Goal: Task Accomplishment & Management: Complete application form

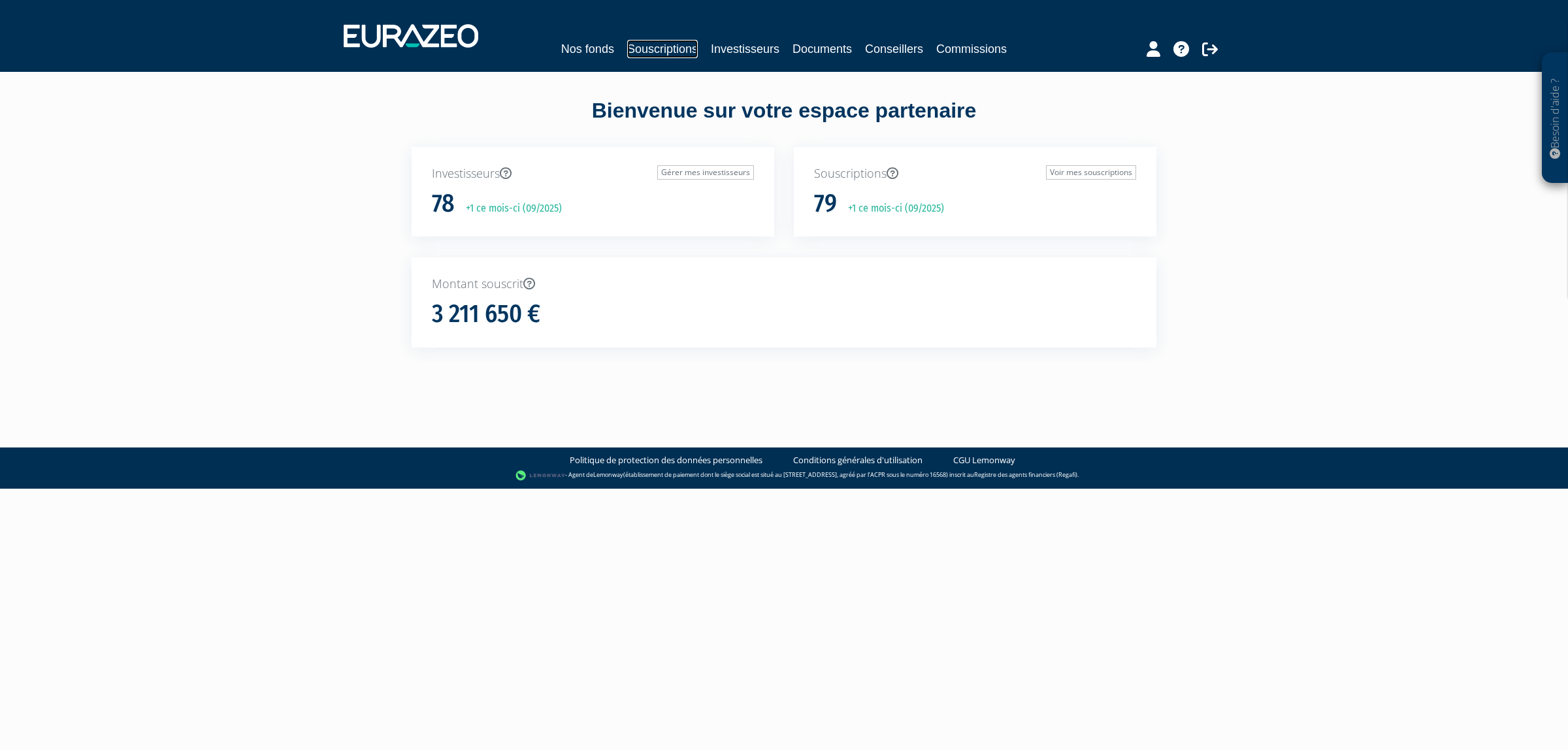
click at [659, 53] on link "Souscriptions" at bounding box center [662, 49] width 71 height 18
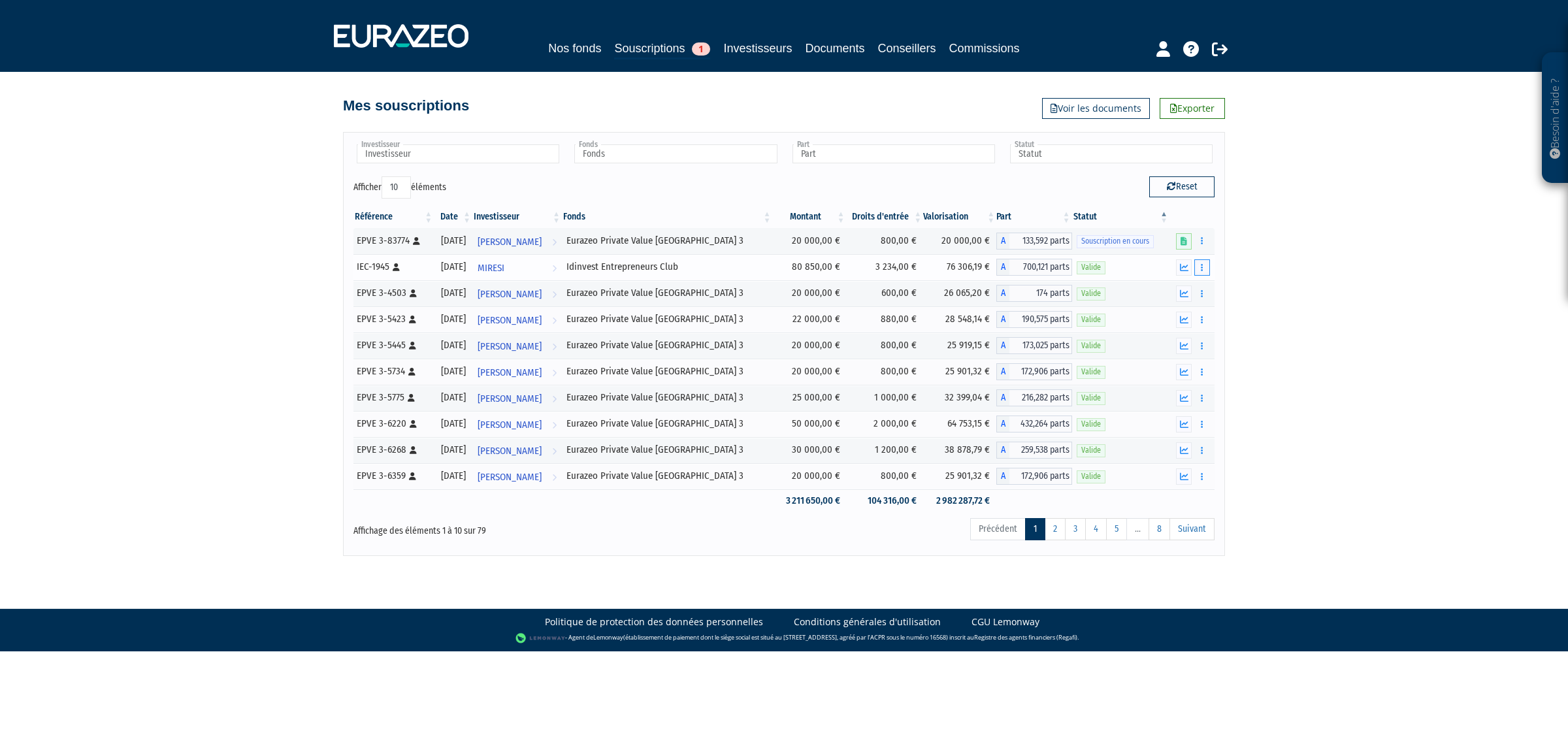
click at [1199, 271] on button "button" at bounding box center [1202, 267] width 16 height 16
click at [1170, 310] on link "Rachat libre" at bounding box center [1173, 315] width 65 height 22
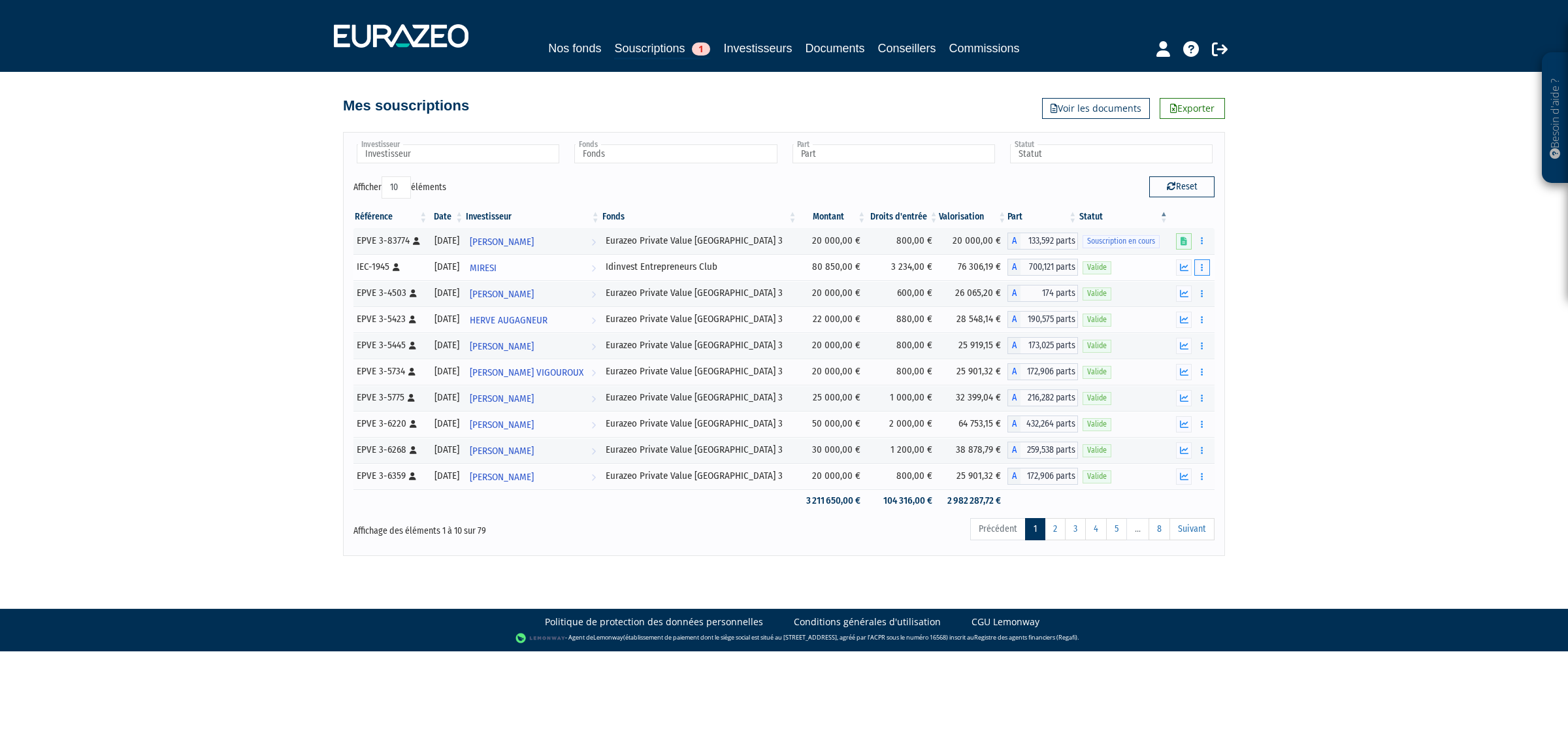
click at [1201, 275] on button "button" at bounding box center [1202, 267] width 16 height 16
click at [1207, 273] on button "button" at bounding box center [1202, 267] width 16 height 16
click at [1287, 321] on div "Besoin d'aide ? × J'ai besoin d'aide Si vous avez une question à propos du fonc…" at bounding box center [784, 278] width 1568 height 556
click at [462, 161] on input "text" at bounding box center [458, 154] width 203 height 19
type input "z"
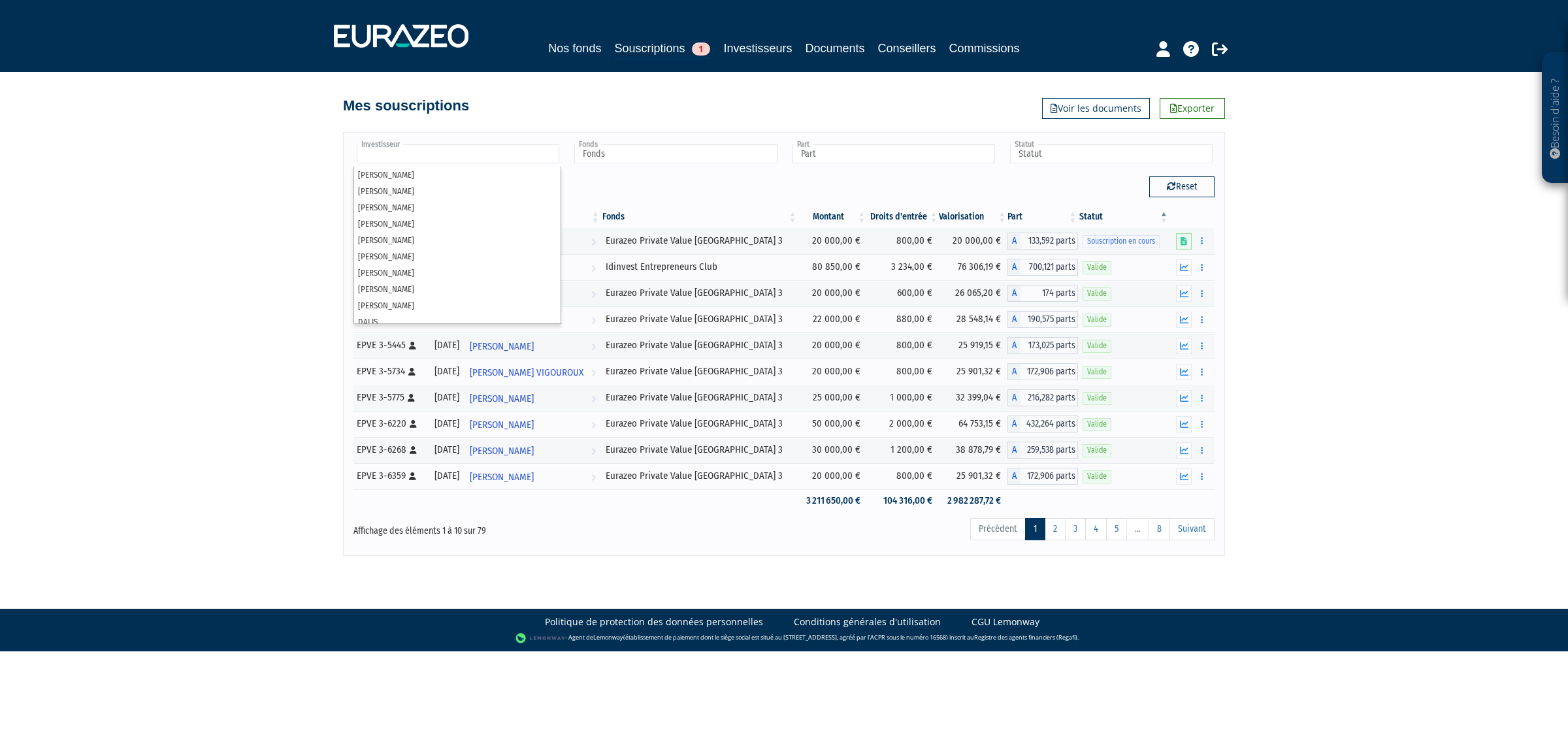
type input "Investisseur"
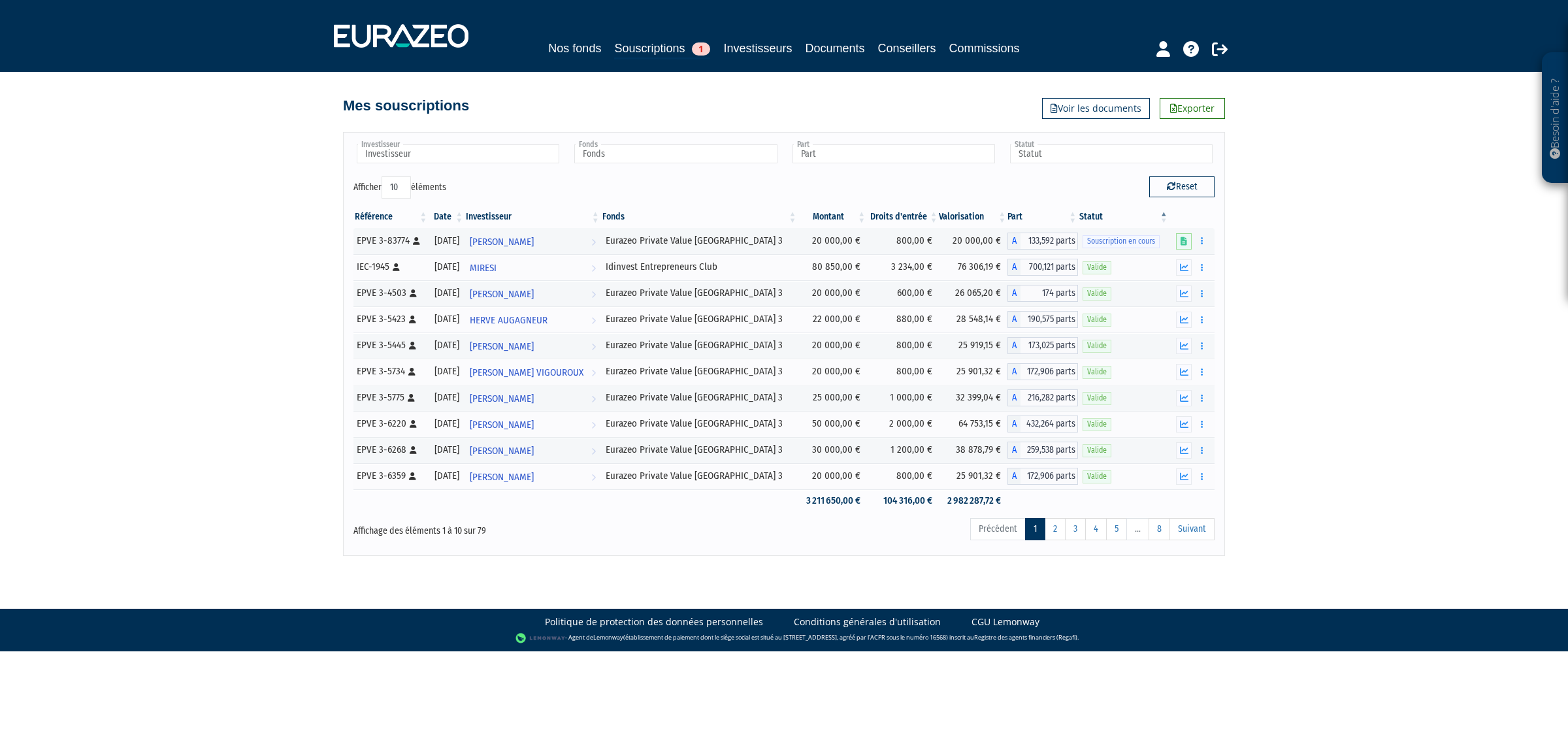
click at [305, 246] on div "Besoin d'aide ? × J'ai besoin d'aide Si vous avez une question à propos du fonc…" at bounding box center [784, 278] width 1568 height 556
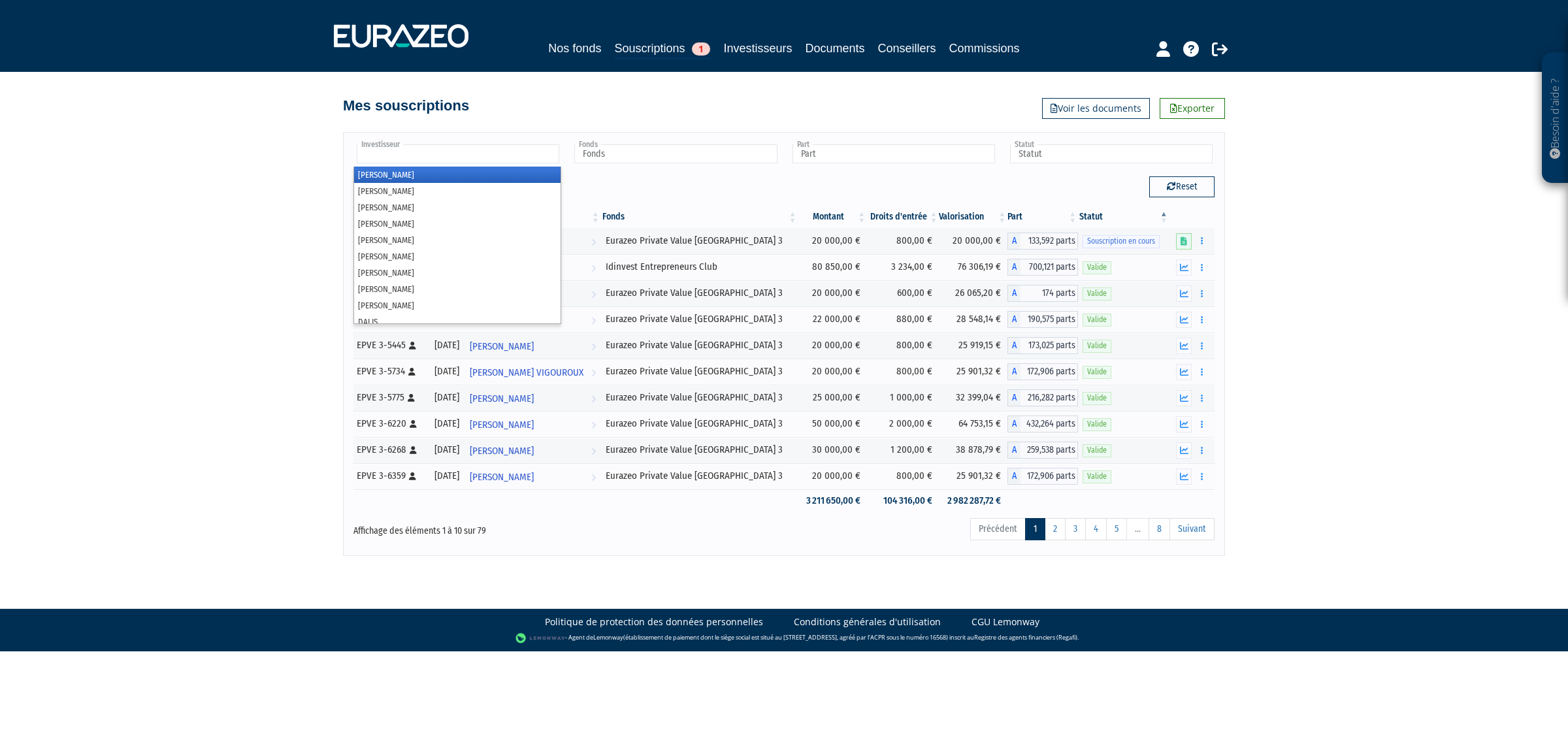
click at [493, 164] on li at bounding box center [458, 155] width 203 height 20
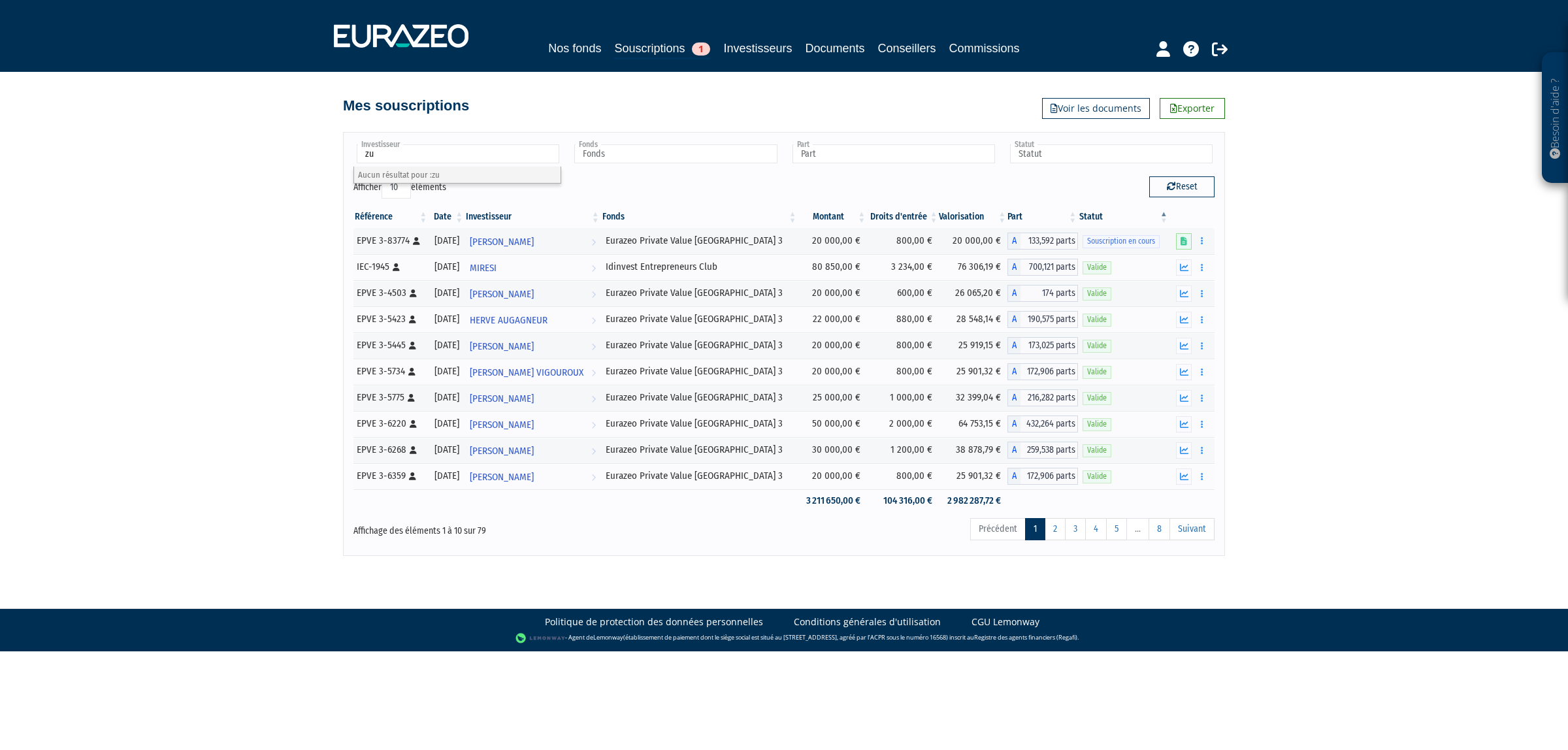
type input "z"
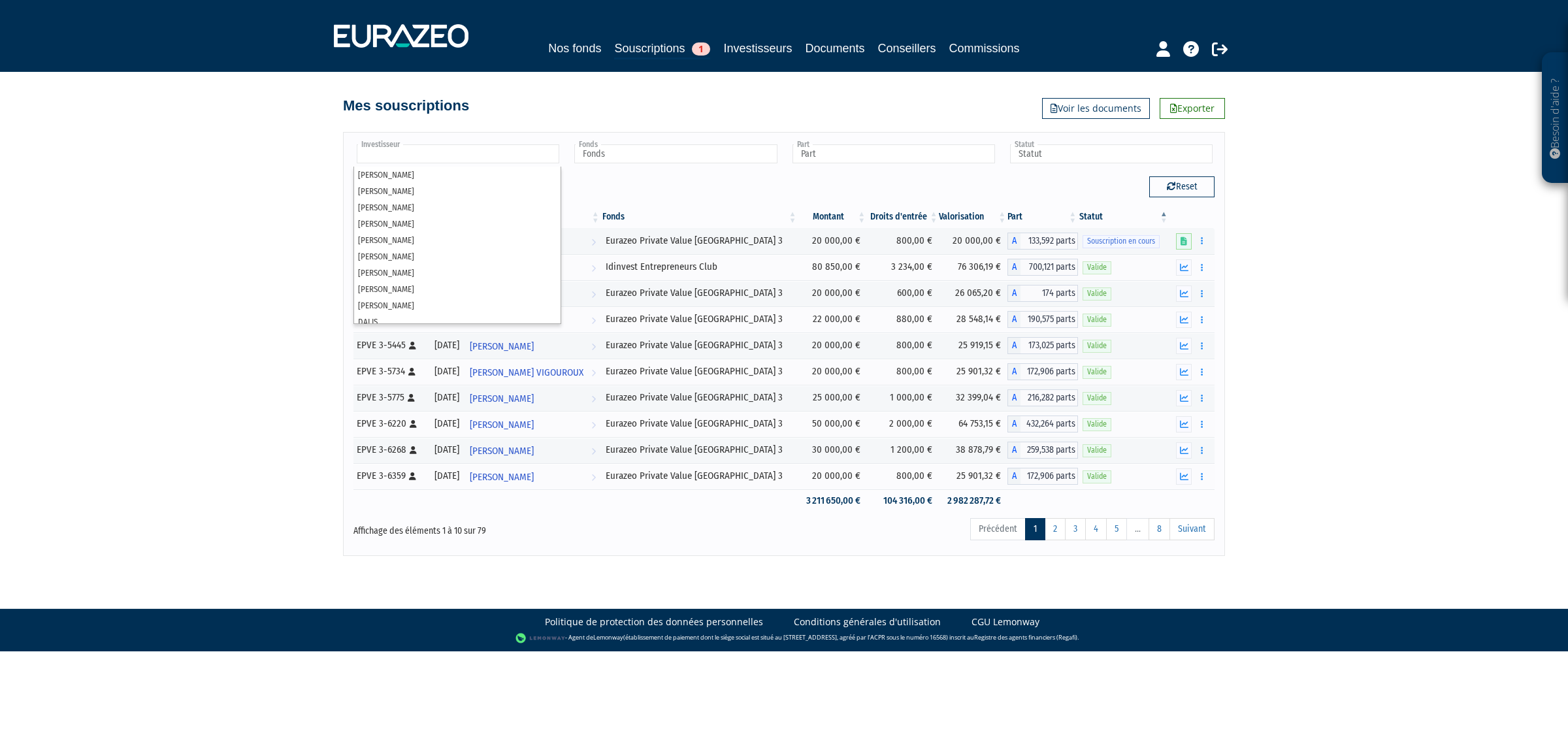
click at [171, 301] on div "Besoin d'aide ? × J'ai besoin d'aide Si vous avez une question à propos du fonc…" at bounding box center [784, 278] width 1568 height 556
type input "Investisseur"
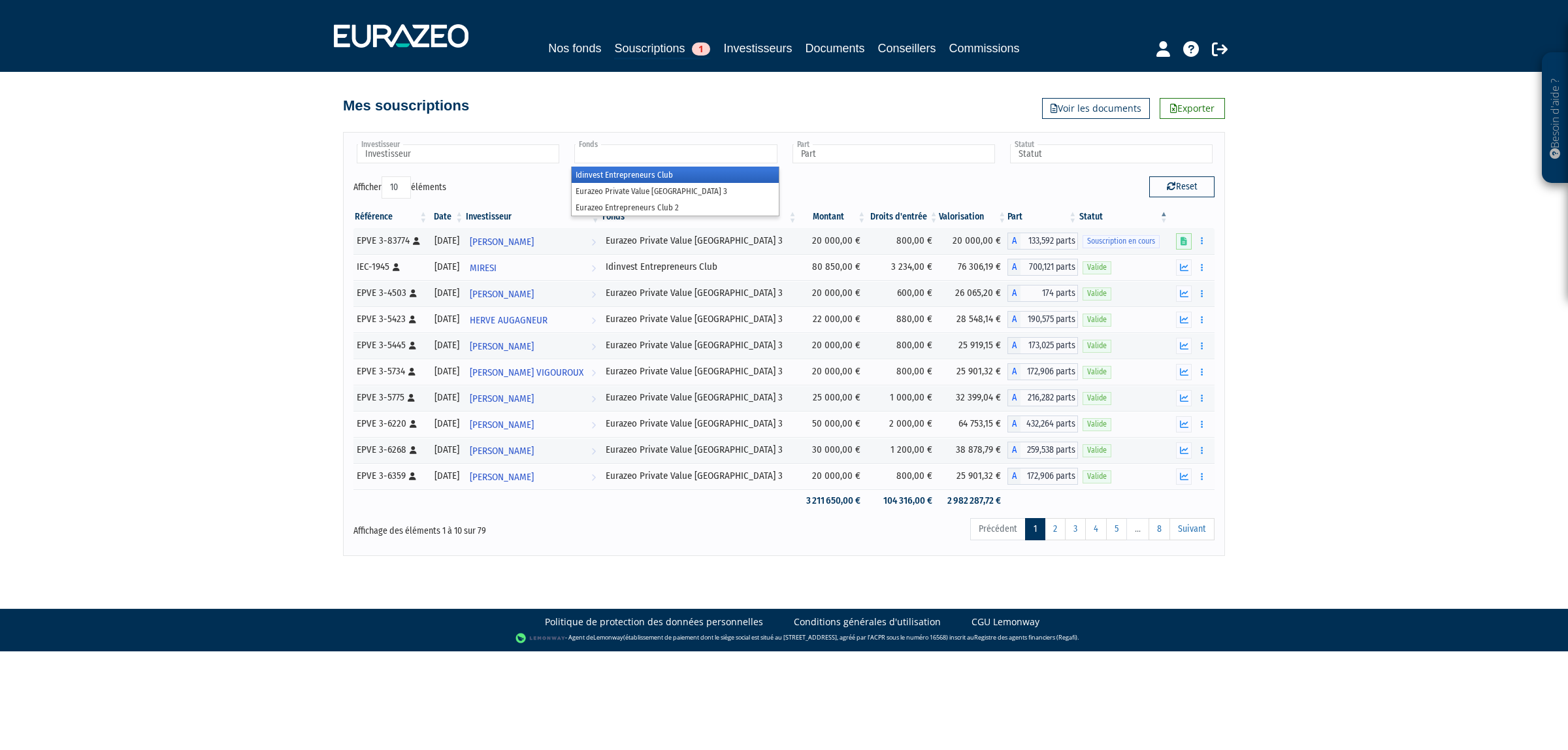
click at [686, 155] on input "text" at bounding box center [675, 154] width 203 height 19
click at [665, 185] on li "Eurazeo Private Value [GEOGRAPHIC_DATA] 3" at bounding box center [675, 191] width 206 height 16
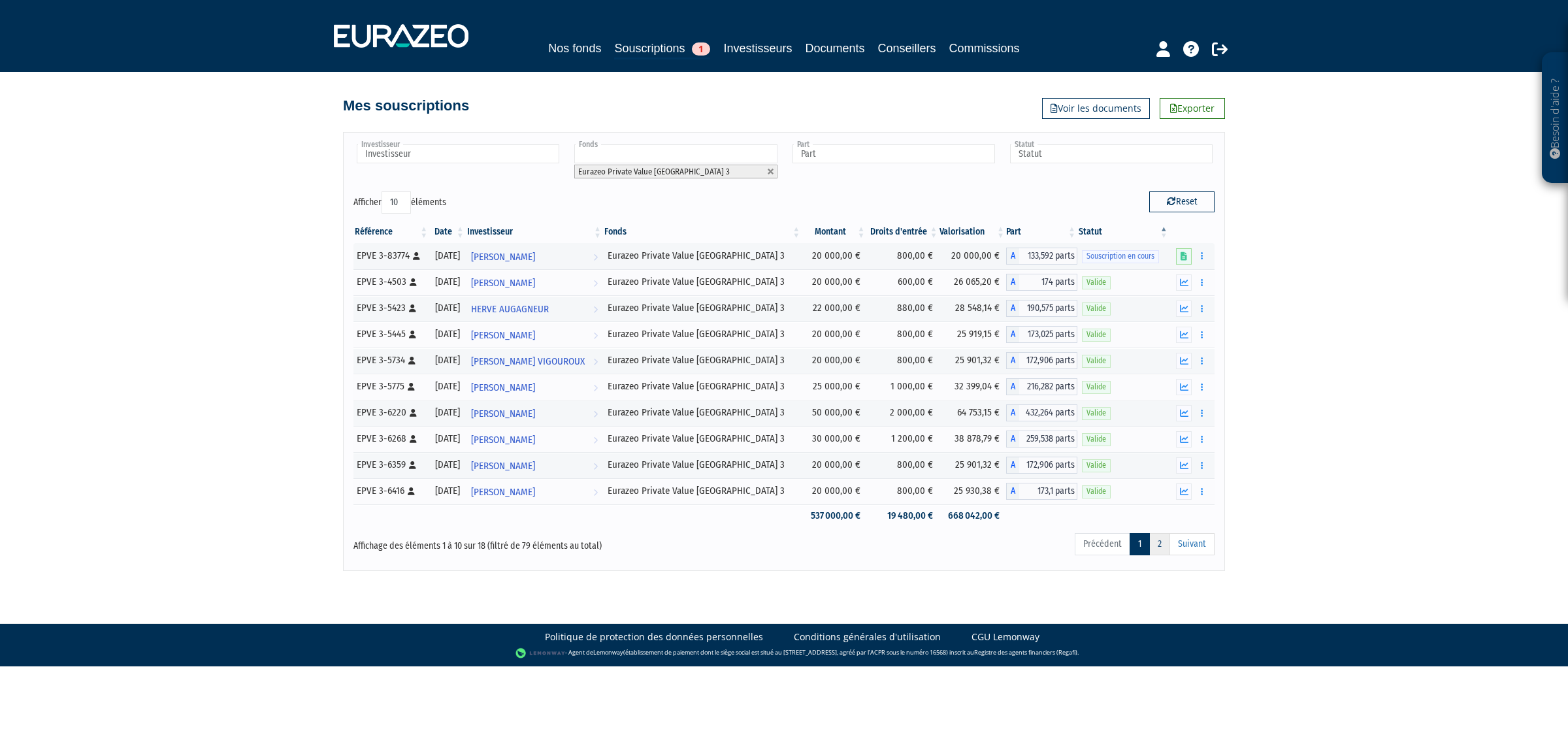
click at [1157, 544] on link "2" at bounding box center [1159, 544] width 21 height 23
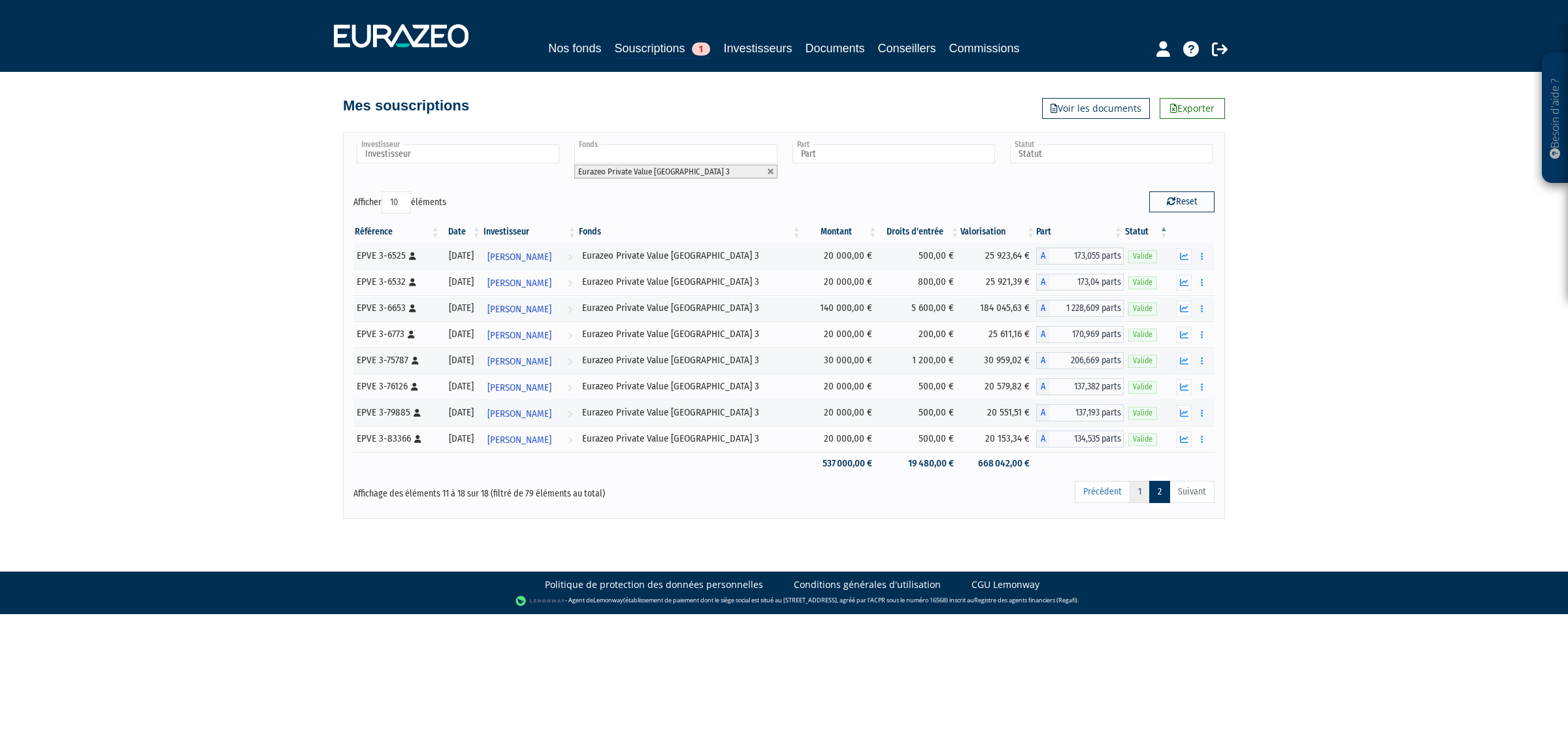
click at [1135, 491] on link "1" at bounding box center [1140, 491] width 20 height 23
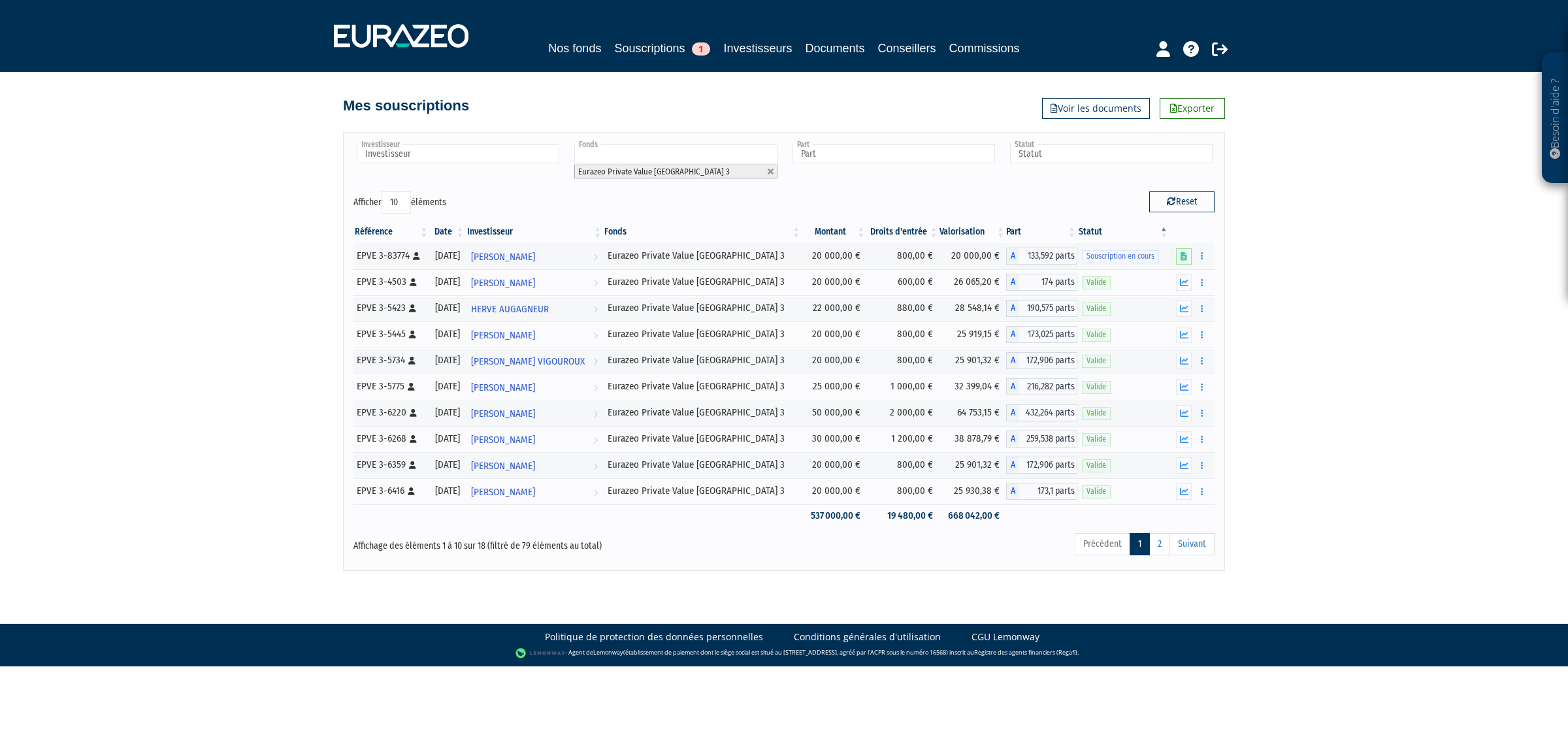
click at [761, 167] on li "Eurazeo Private Value [GEOGRAPHIC_DATA] 3" at bounding box center [675, 171] width 203 height 14
click at [770, 174] on link at bounding box center [771, 172] width 8 height 8
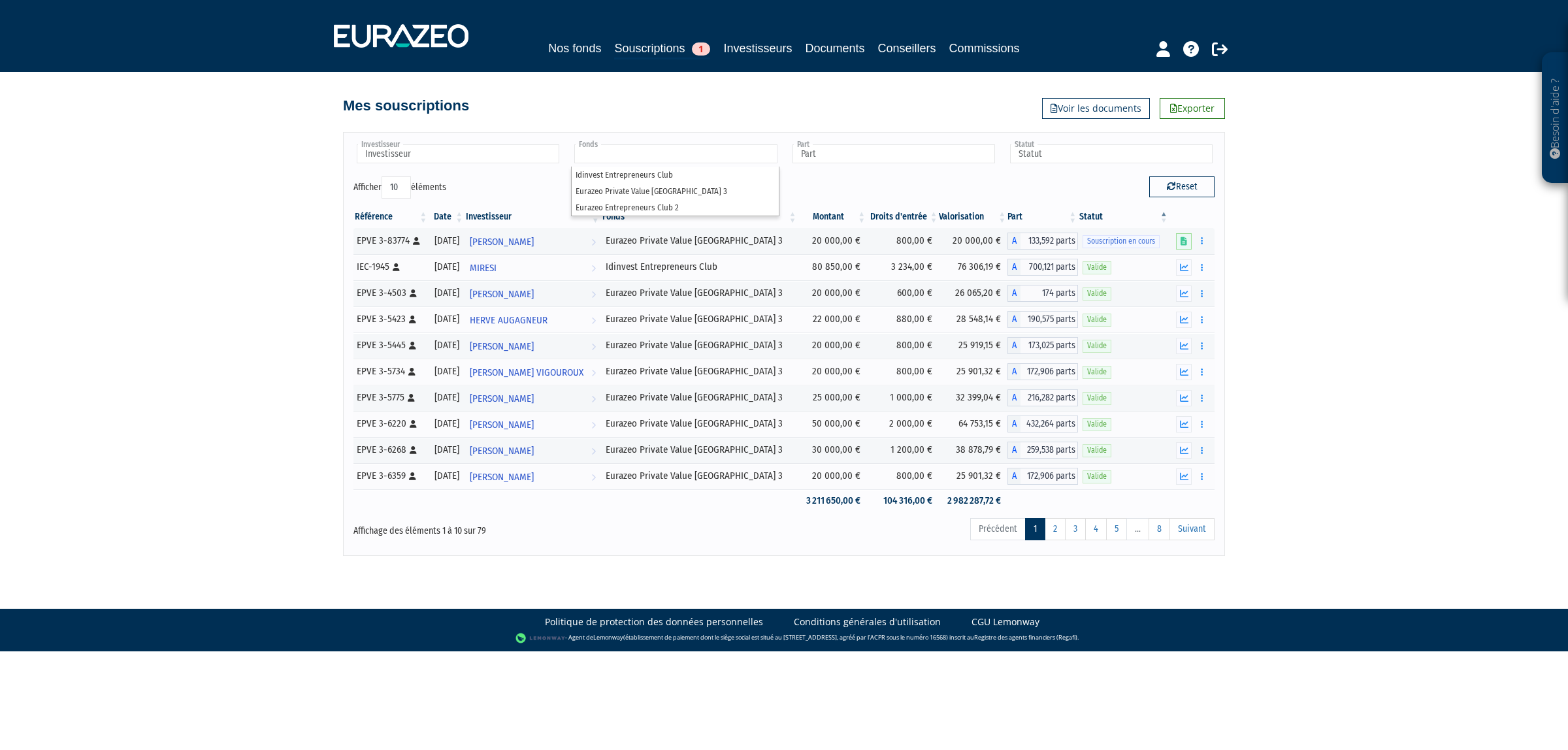
click at [812, 181] on div "Reset" at bounding box center [1004, 189] width 441 height 25
type input "Fonds"
click at [744, 154] on input "text" at bounding box center [675, 154] width 203 height 19
type input "Fonds"
click at [700, 177] on div "Afficher 10 25 50 100 éléments" at bounding box center [563, 189] width 421 height 25
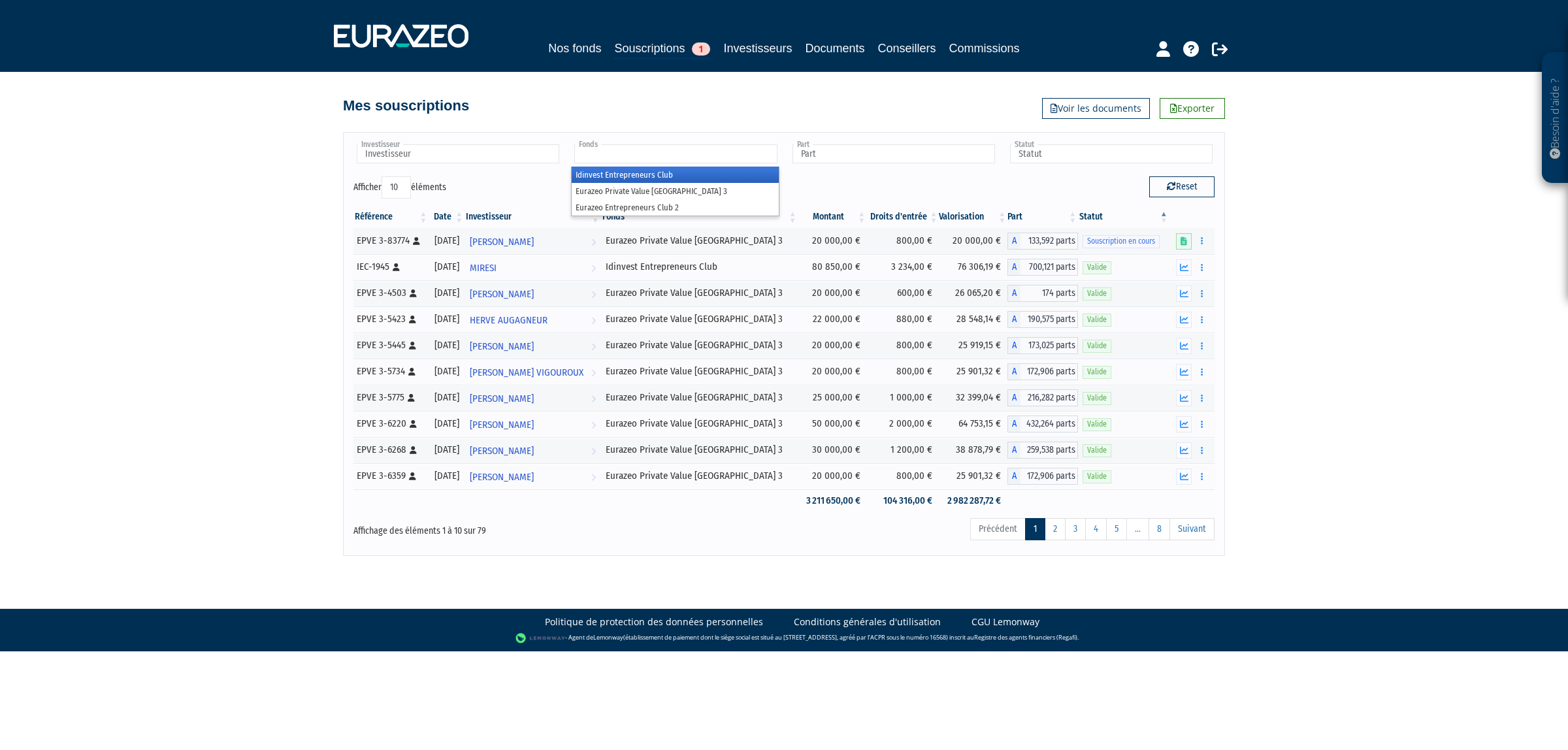
click at [681, 157] on input "text" at bounding box center [675, 154] width 203 height 19
click at [655, 188] on li "Eurazeo Private Value [GEOGRAPHIC_DATA] 3" at bounding box center [675, 191] width 206 height 16
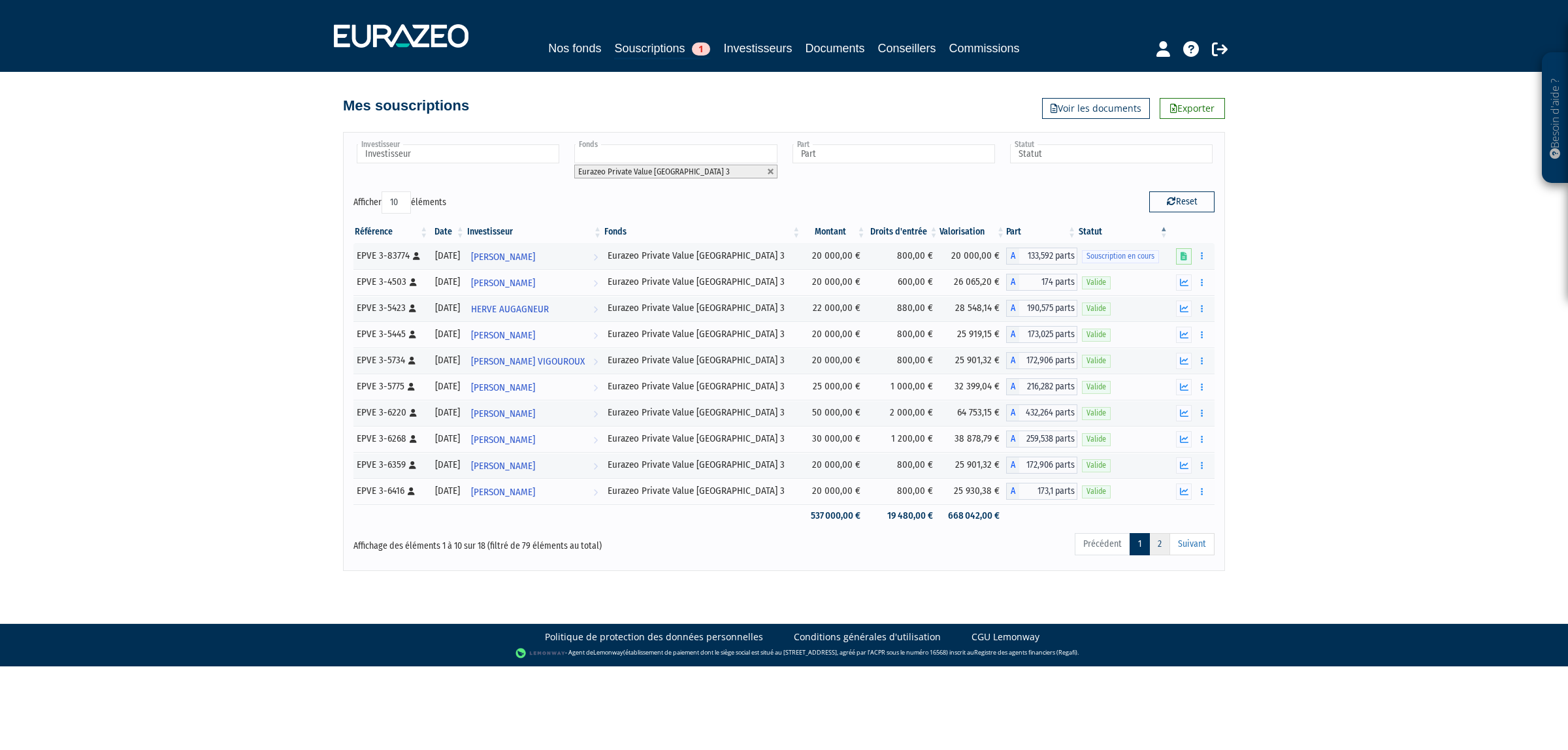
click at [1151, 541] on link "2" at bounding box center [1159, 544] width 21 height 23
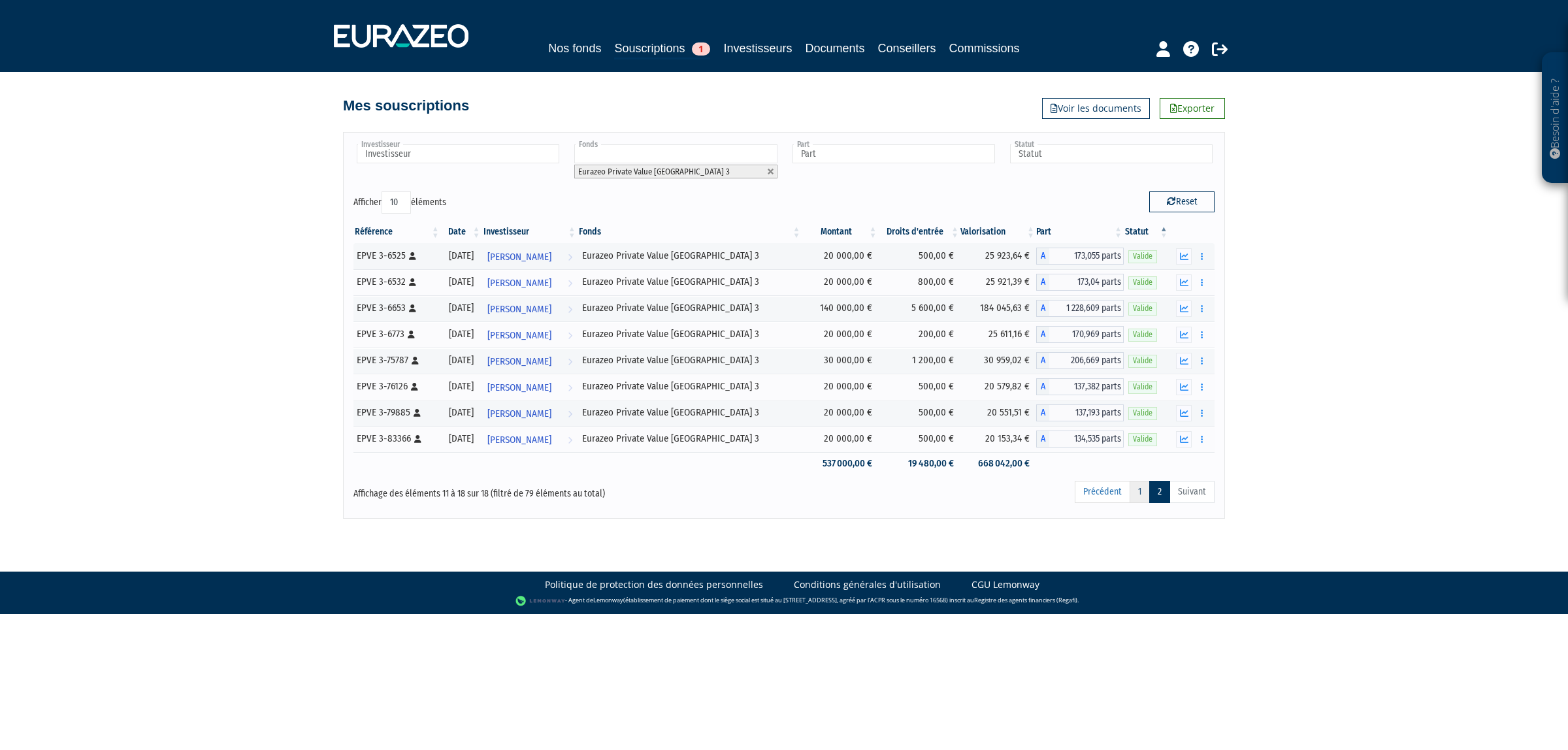
click at [1131, 491] on link "1" at bounding box center [1140, 491] width 20 height 23
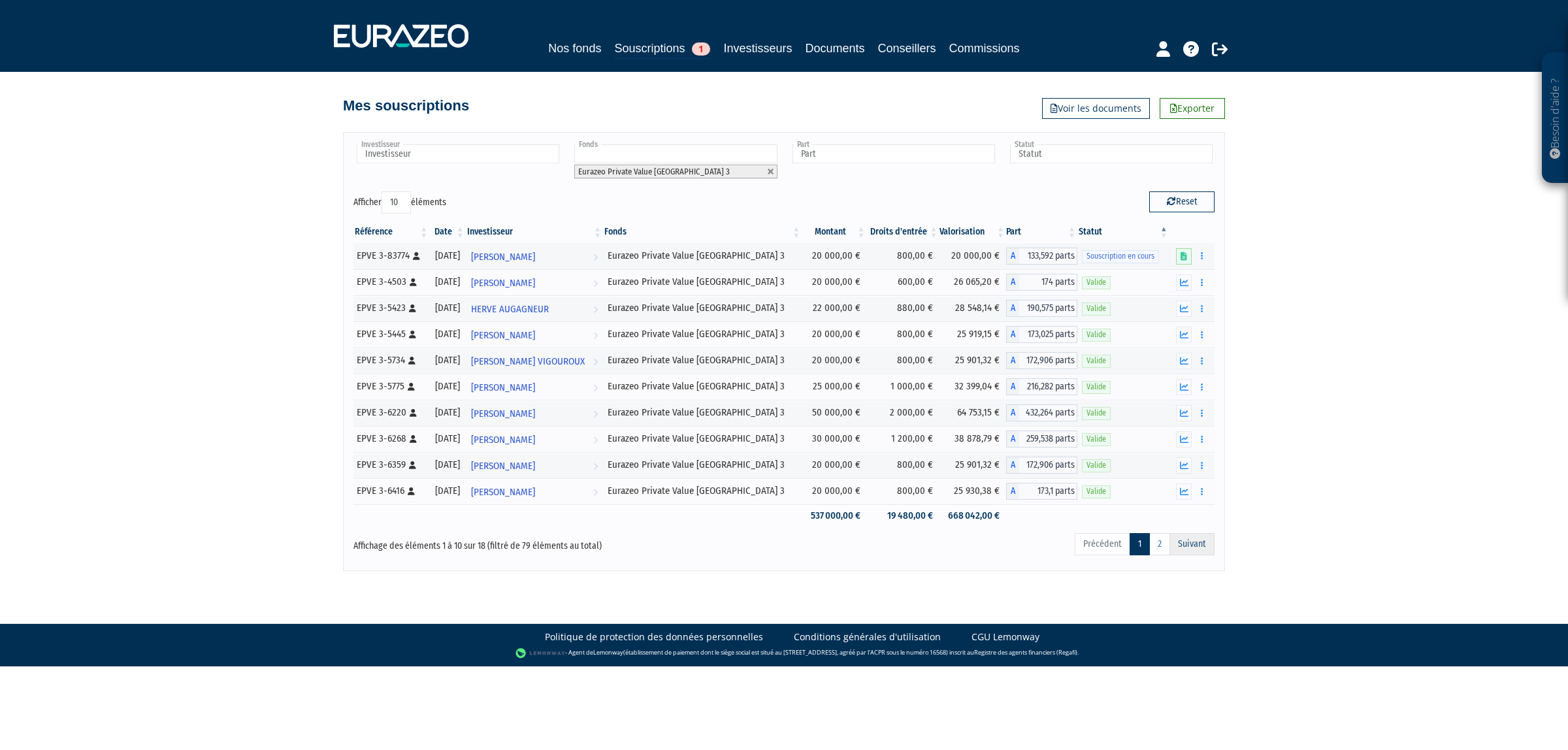
click at [1170, 550] on link "Suivant" at bounding box center [1192, 544] width 45 height 23
click at [1164, 550] on link "2" at bounding box center [1159, 544] width 21 height 23
click at [1199, 550] on link "Suivant" at bounding box center [1192, 544] width 45 height 23
click at [1170, 547] on link "Suivant" at bounding box center [1192, 544] width 45 height 23
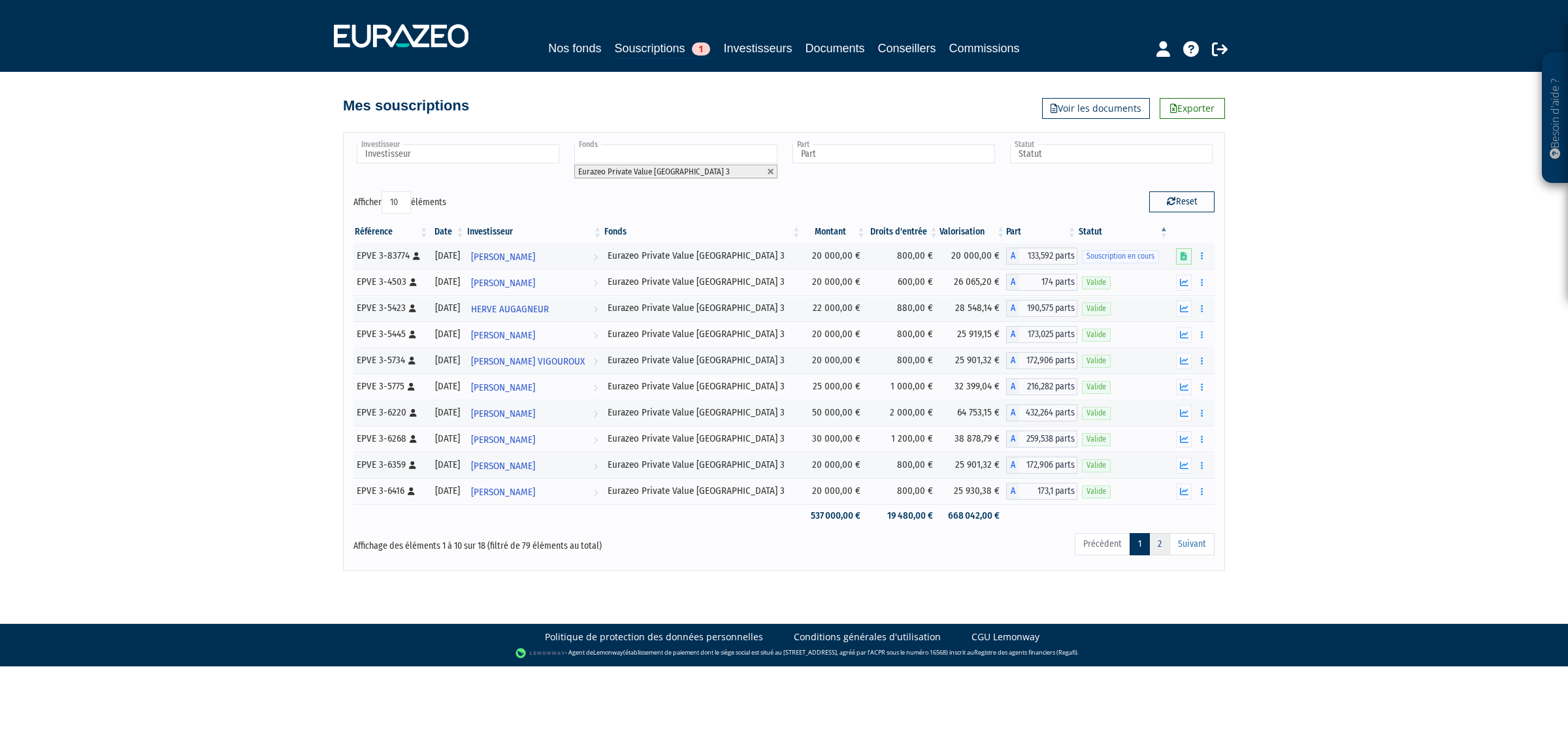
click at [1159, 544] on link "2" at bounding box center [1159, 544] width 21 height 23
click at [1125, 549] on ul "Précédent 1 2 Suivant" at bounding box center [1144, 544] width 140 height 23
click at [1161, 550] on link "2" at bounding box center [1159, 544] width 21 height 23
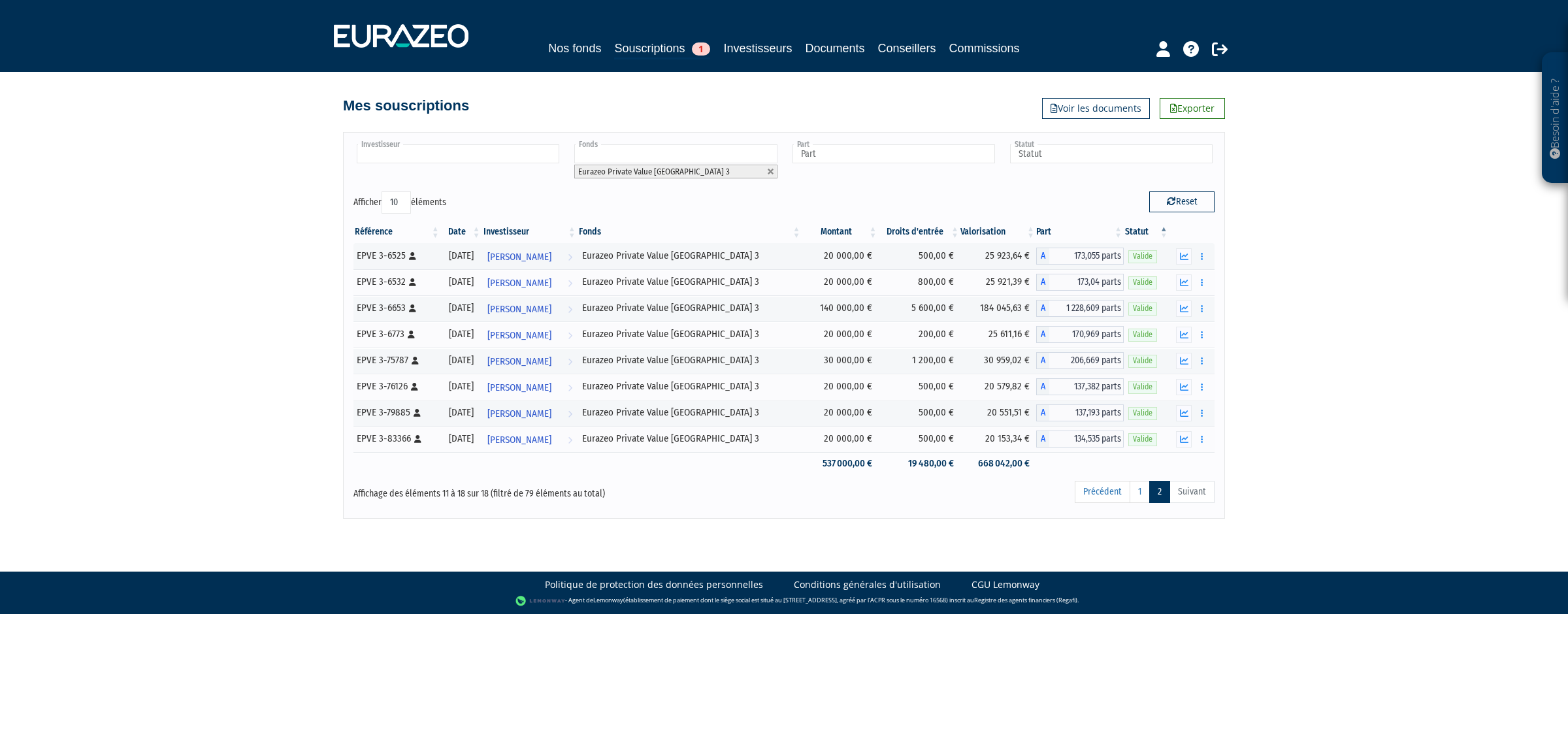
click at [537, 158] on input "text" at bounding box center [458, 154] width 203 height 19
type input "jenn"
click at [771, 170] on link at bounding box center [771, 172] width 8 height 8
type input "Fonds"
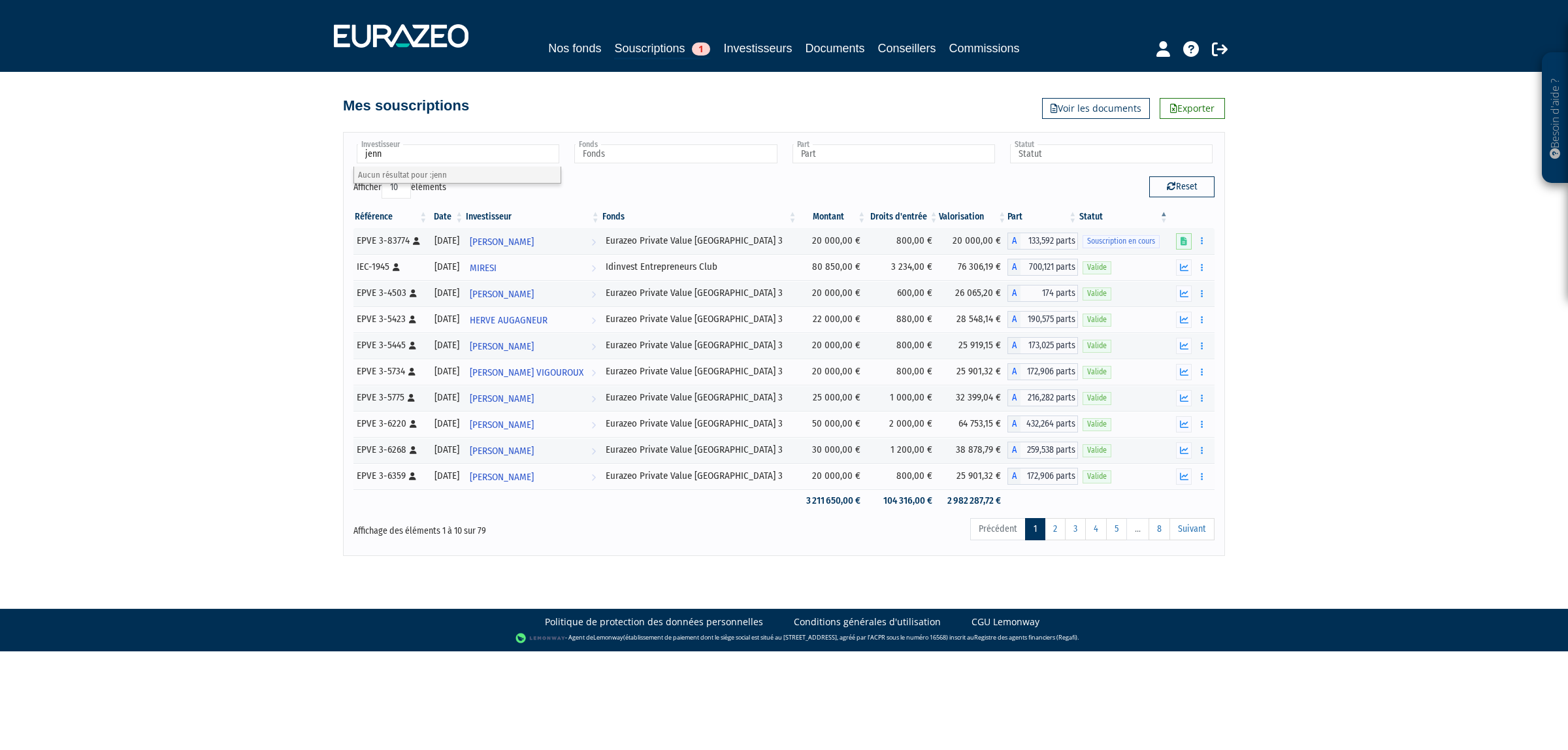
click at [505, 155] on input "jenn" at bounding box center [458, 154] width 203 height 19
type input "j"
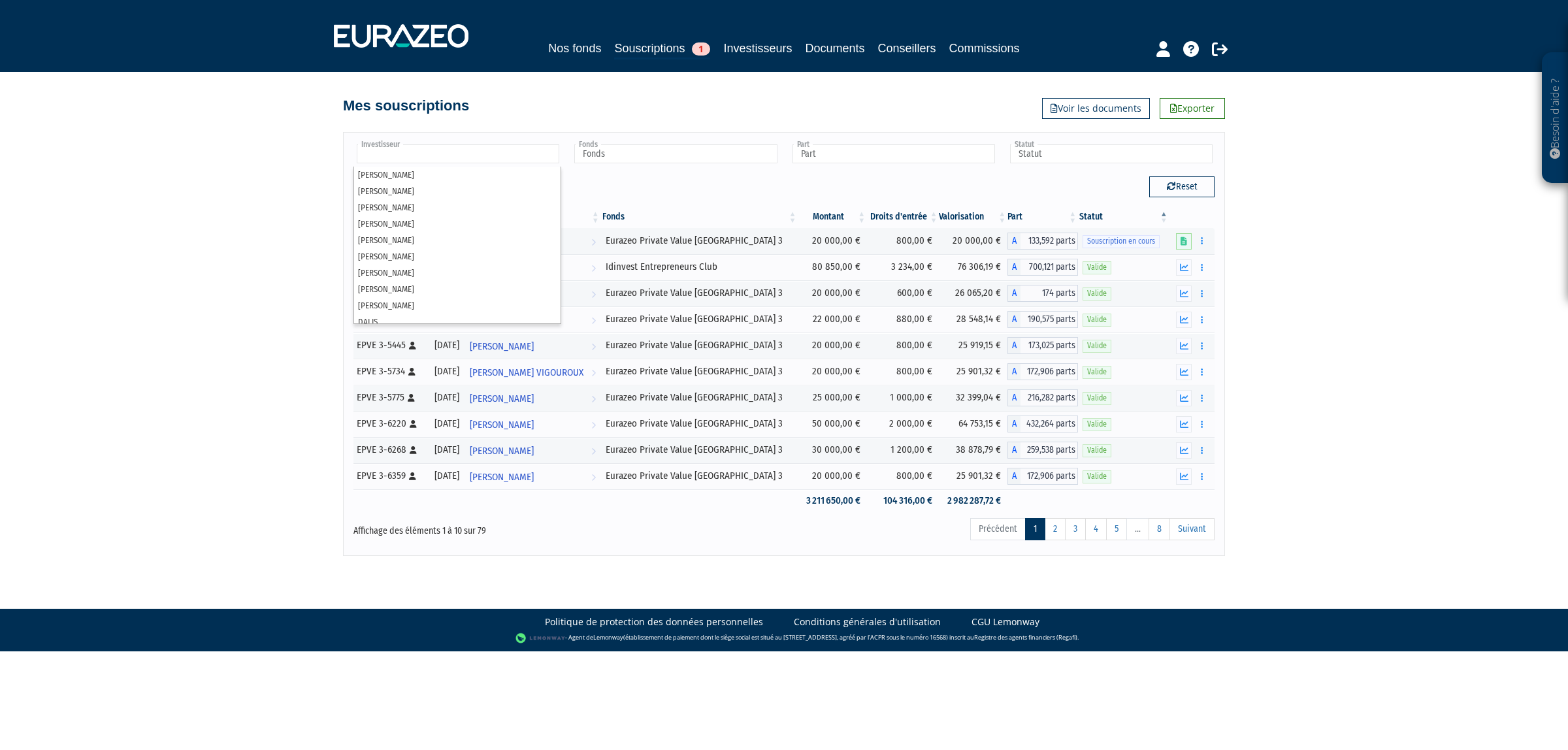
type input "Investisseur"
click at [182, 309] on div "Besoin d'aide ? × J'ai besoin d'aide Si vous avez une question à propos du fonc…" at bounding box center [784, 278] width 1568 height 556
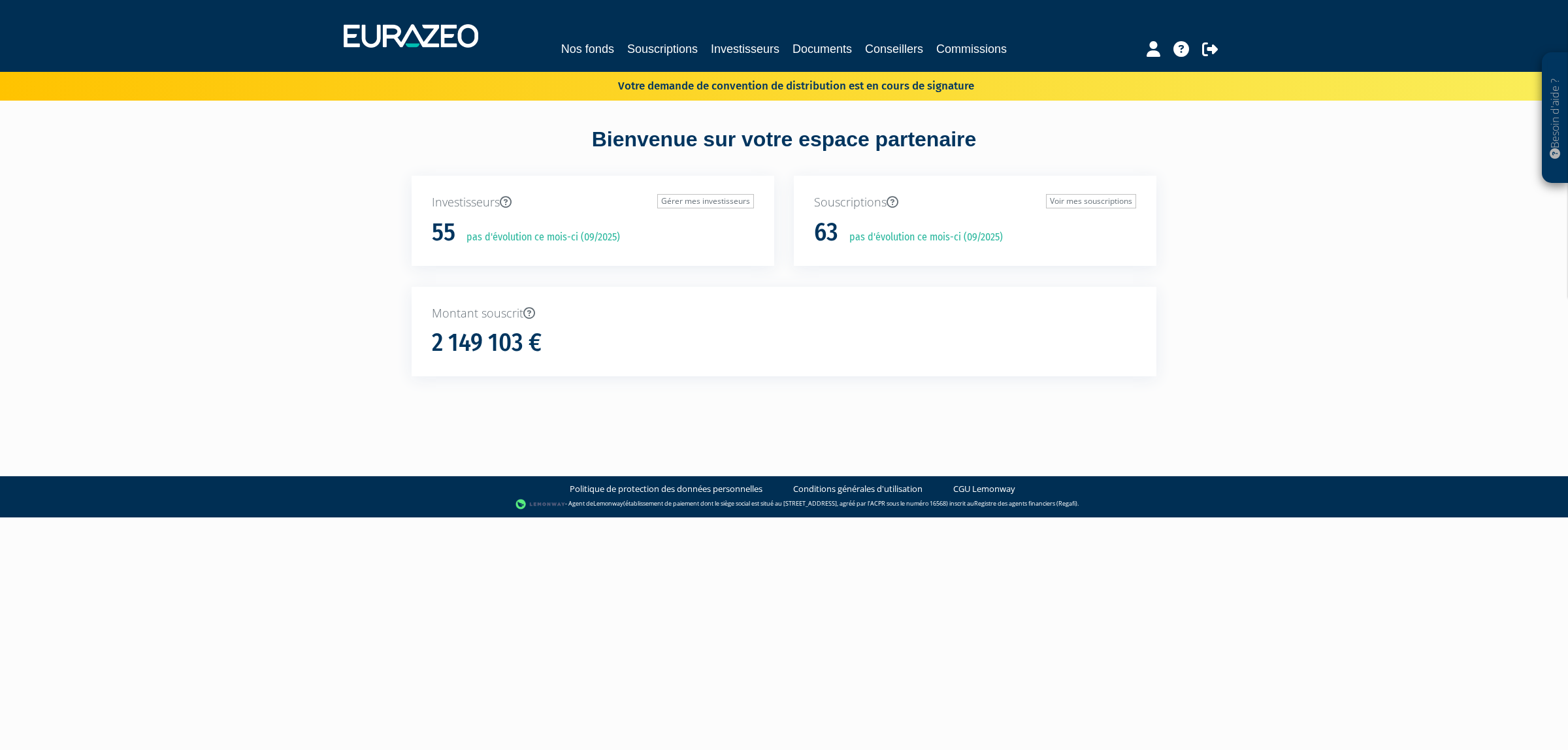
click at [665, 36] on div "Nos fonds Souscriptions Investisseurs Documents Conseillers Commissions" at bounding box center [784, 36] width 901 height 49
click at [664, 36] on div "Nos fonds Souscriptions Investisseurs Documents Conseillers Commissions" at bounding box center [784, 36] width 901 height 49
click at [648, 60] on nav "Nos fonds Souscriptions Investisseurs Documents Conseillers Commissions" at bounding box center [784, 36] width 1568 height 72
click at [652, 55] on link "Souscriptions" at bounding box center [662, 49] width 71 height 18
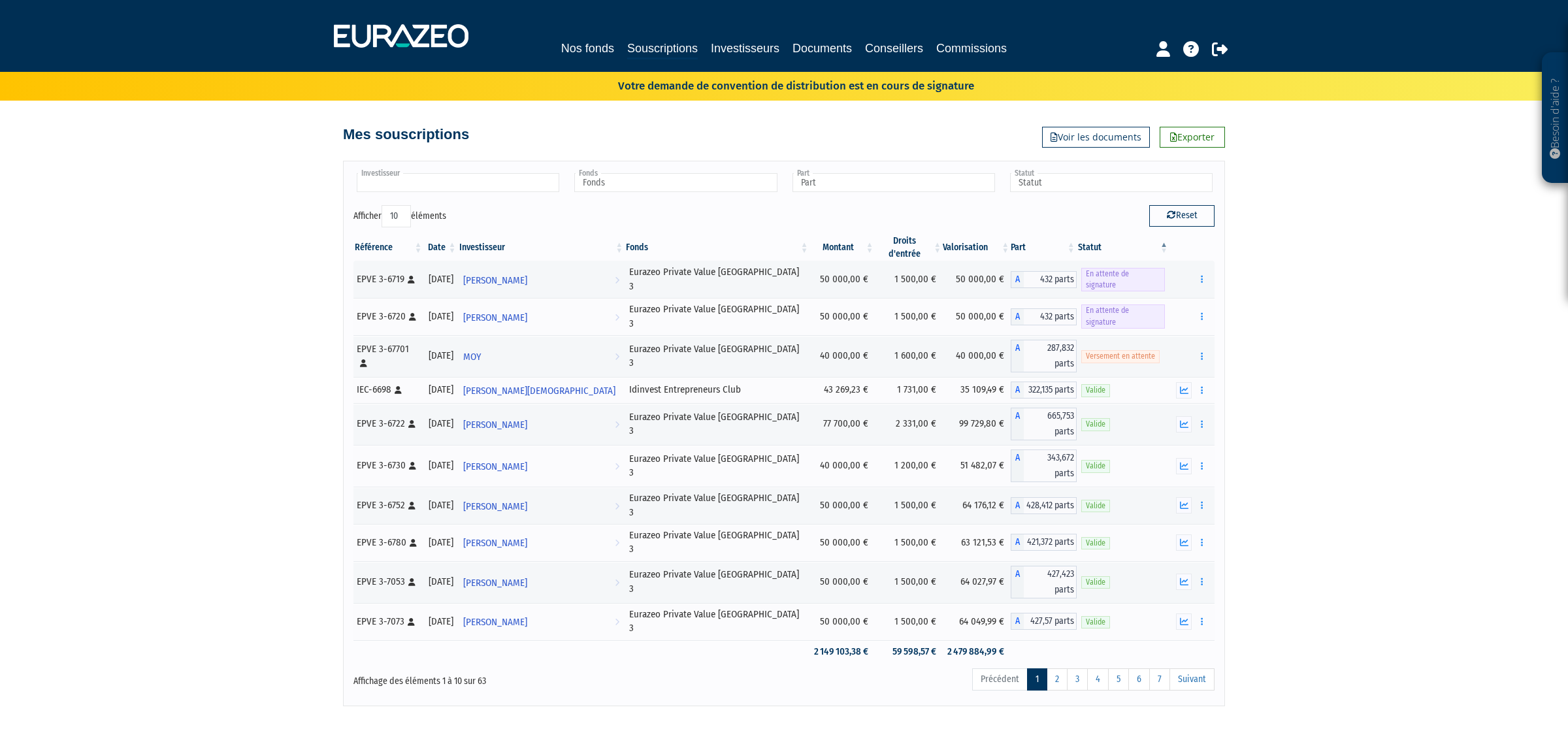
click at [534, 177] on input "text" at bounding box center [458, 182] width 203 height 19
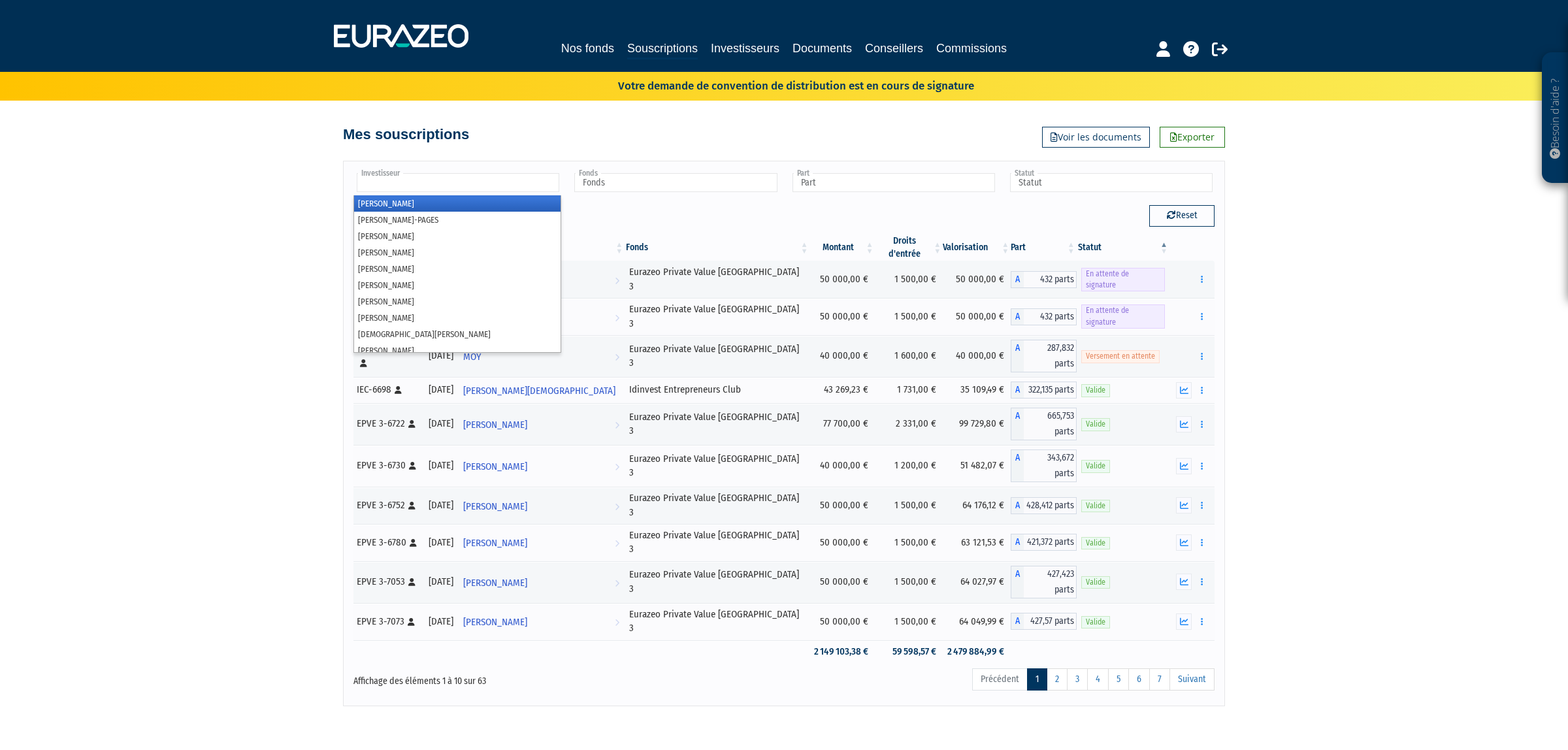
type input "e"
type input "zu"
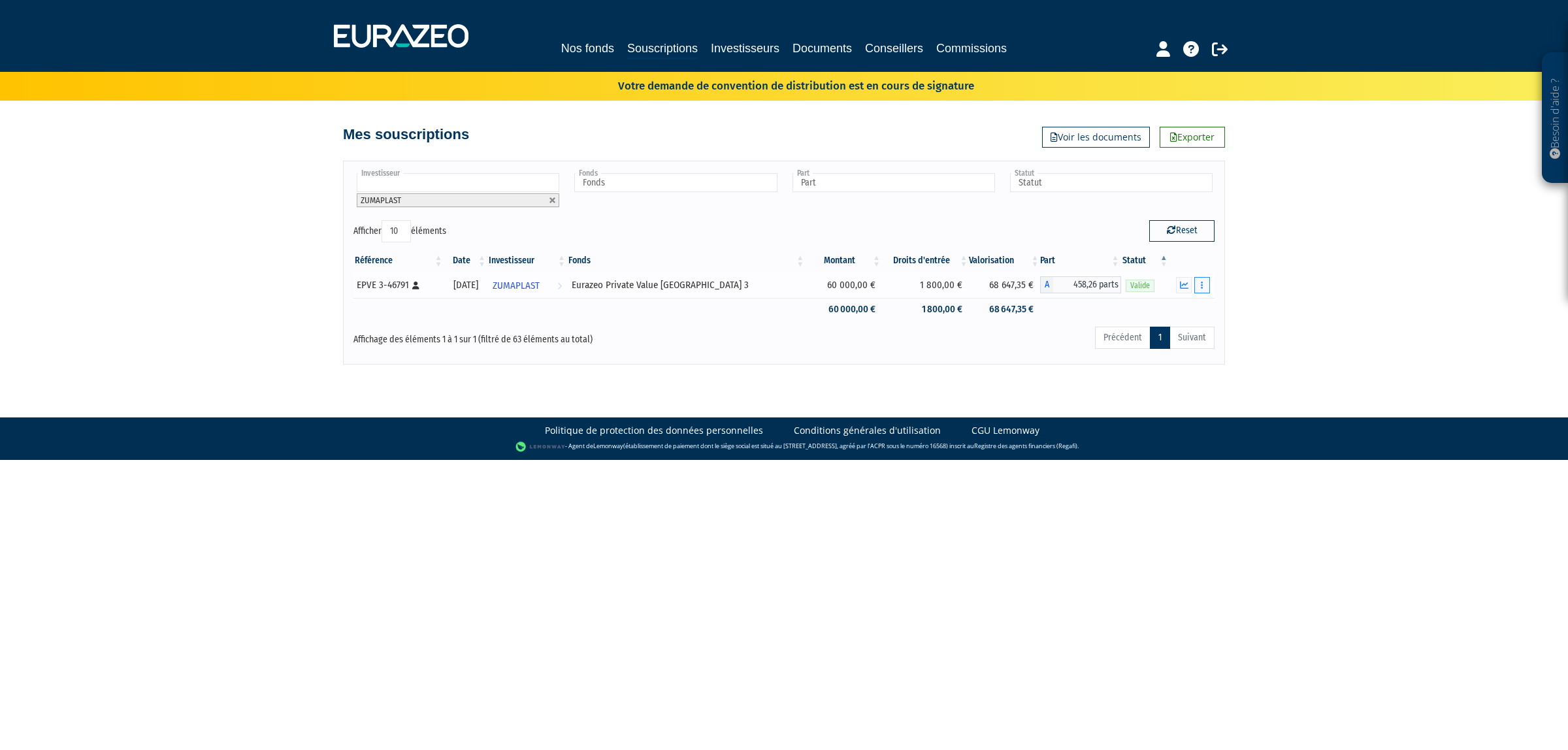
click at [1196, 289] on button "button" at bounding box center [1202, 285] width 16 height 16
click at [1207, 288] on button "button" at bounding box center [1202, 285] width 16 height 16
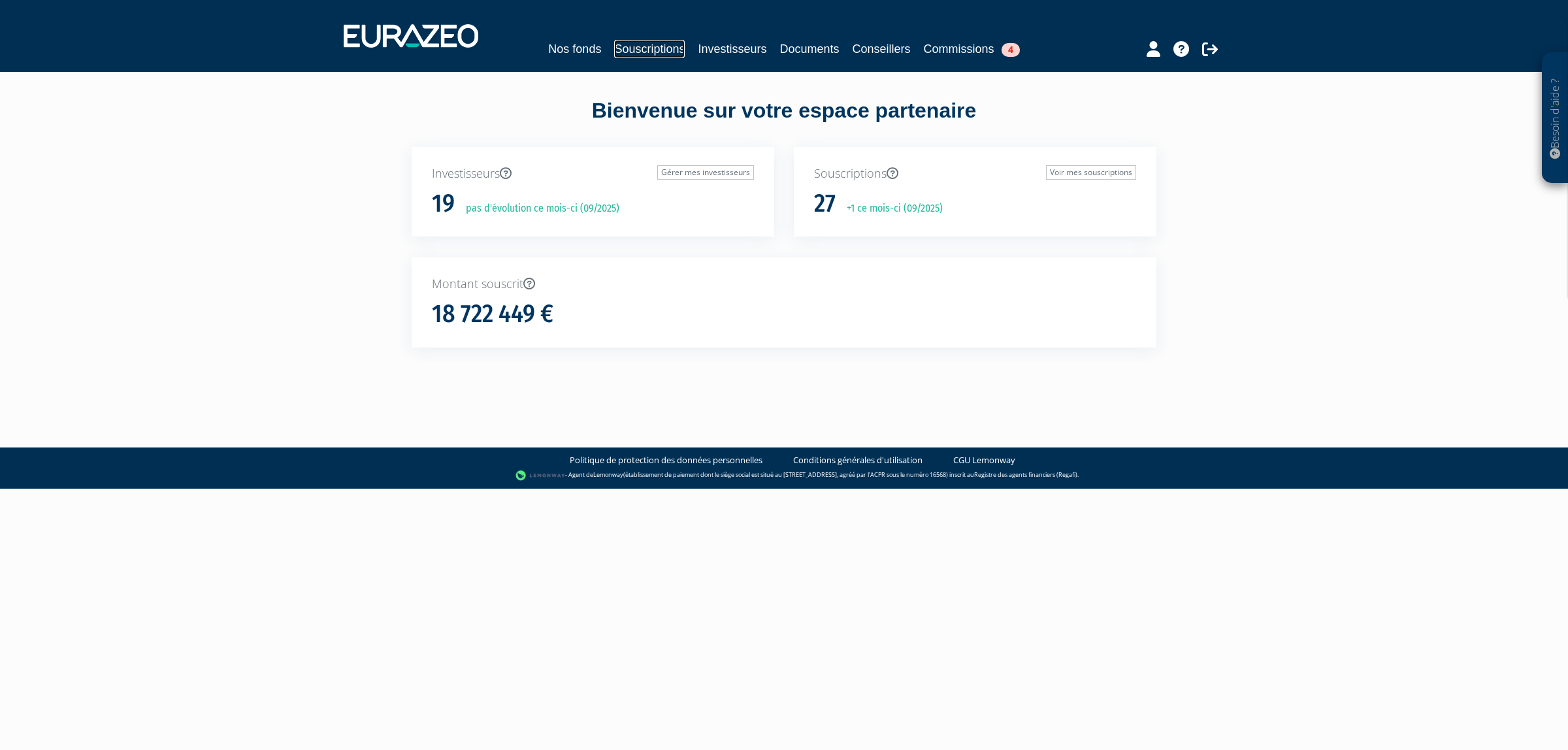
click at [641, 44] on link "Souscriptions" at bounding box center [649, 49] width 71 height 18
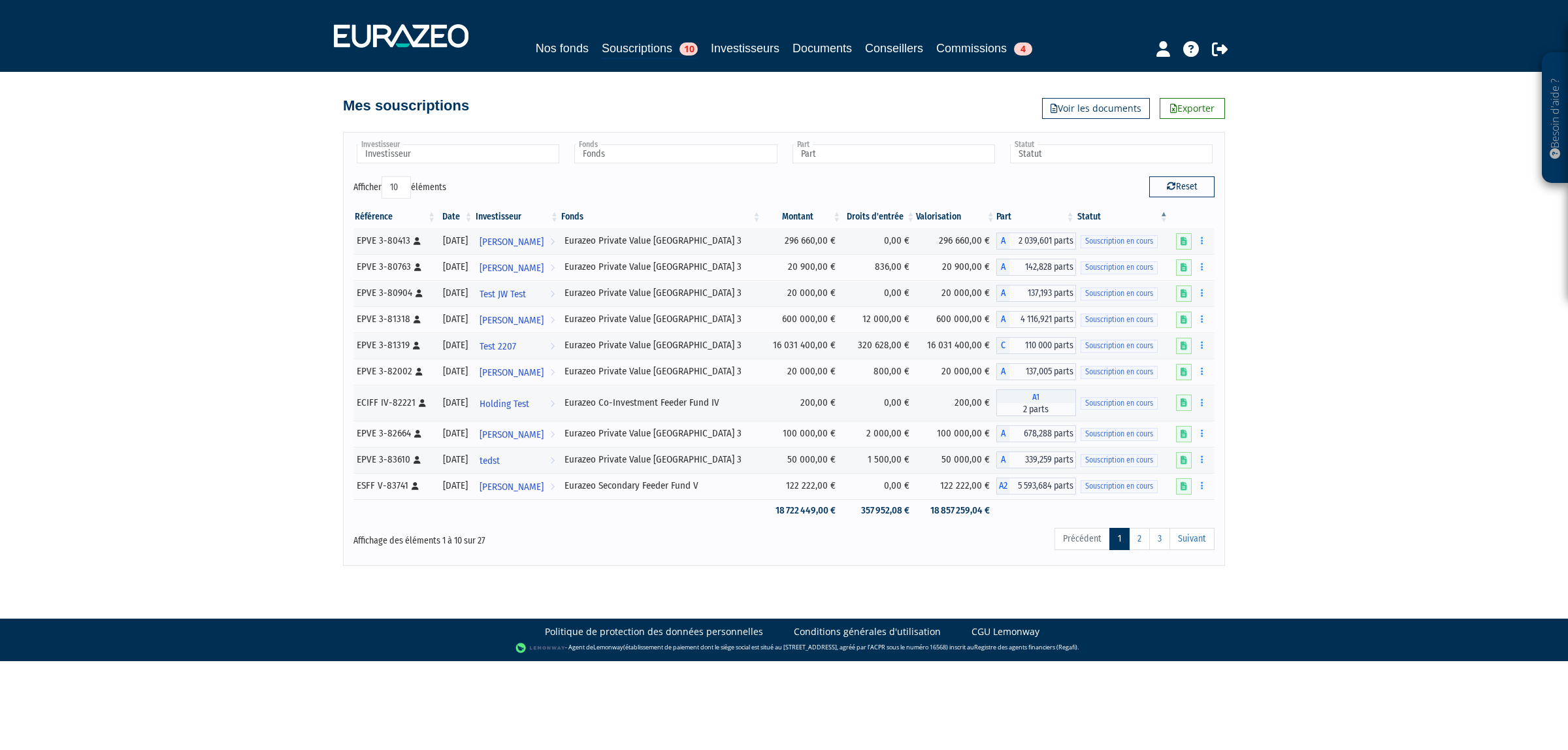
click at [538, 35] on div "Nos fonds Souscriptions 10 Investisseurs Documents Conseillers Commissions 4" at bounding box center [784, 36] width 920 height 49
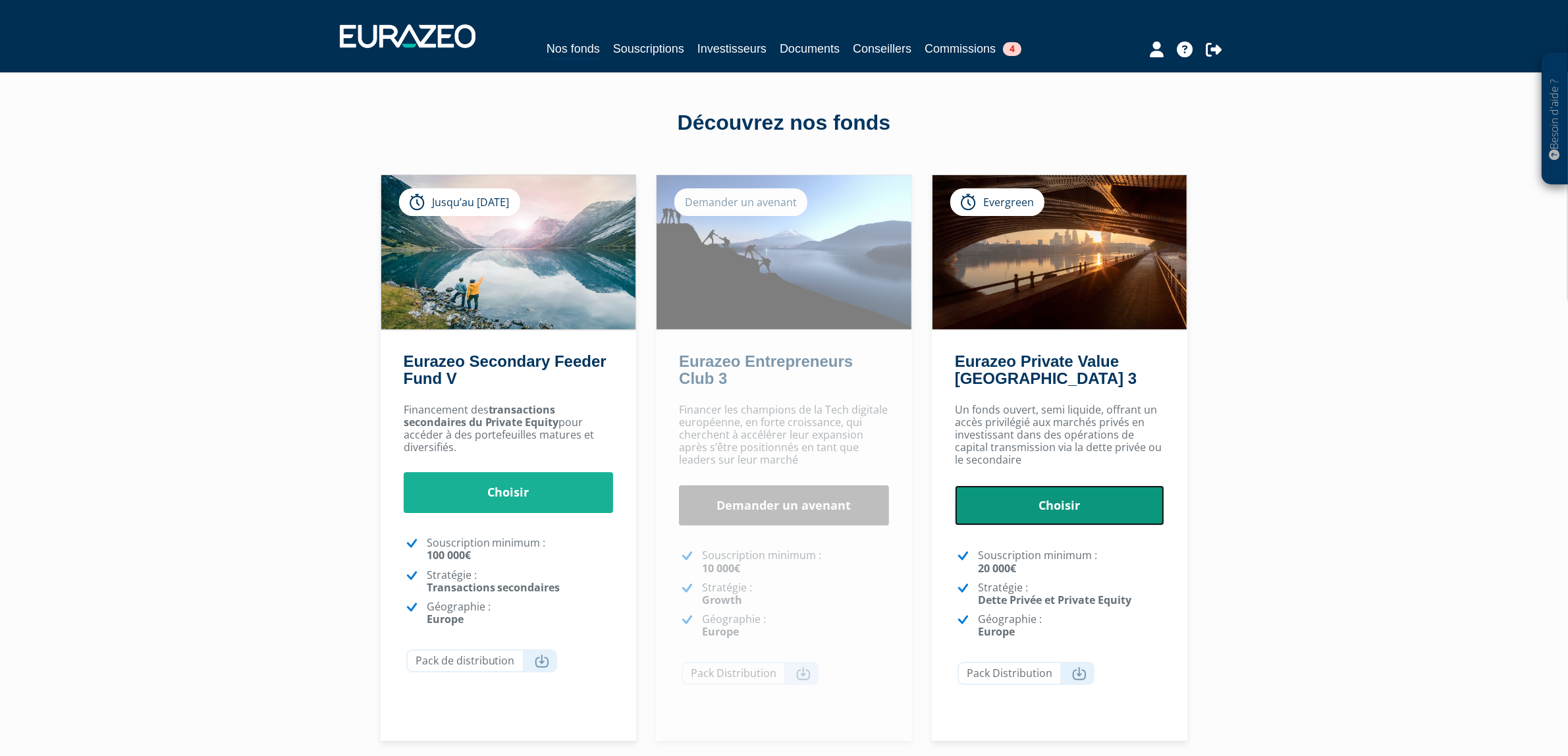
click at [999, 501] on link "Choisir" at bounding box center [1059, 505] width 210 height 41
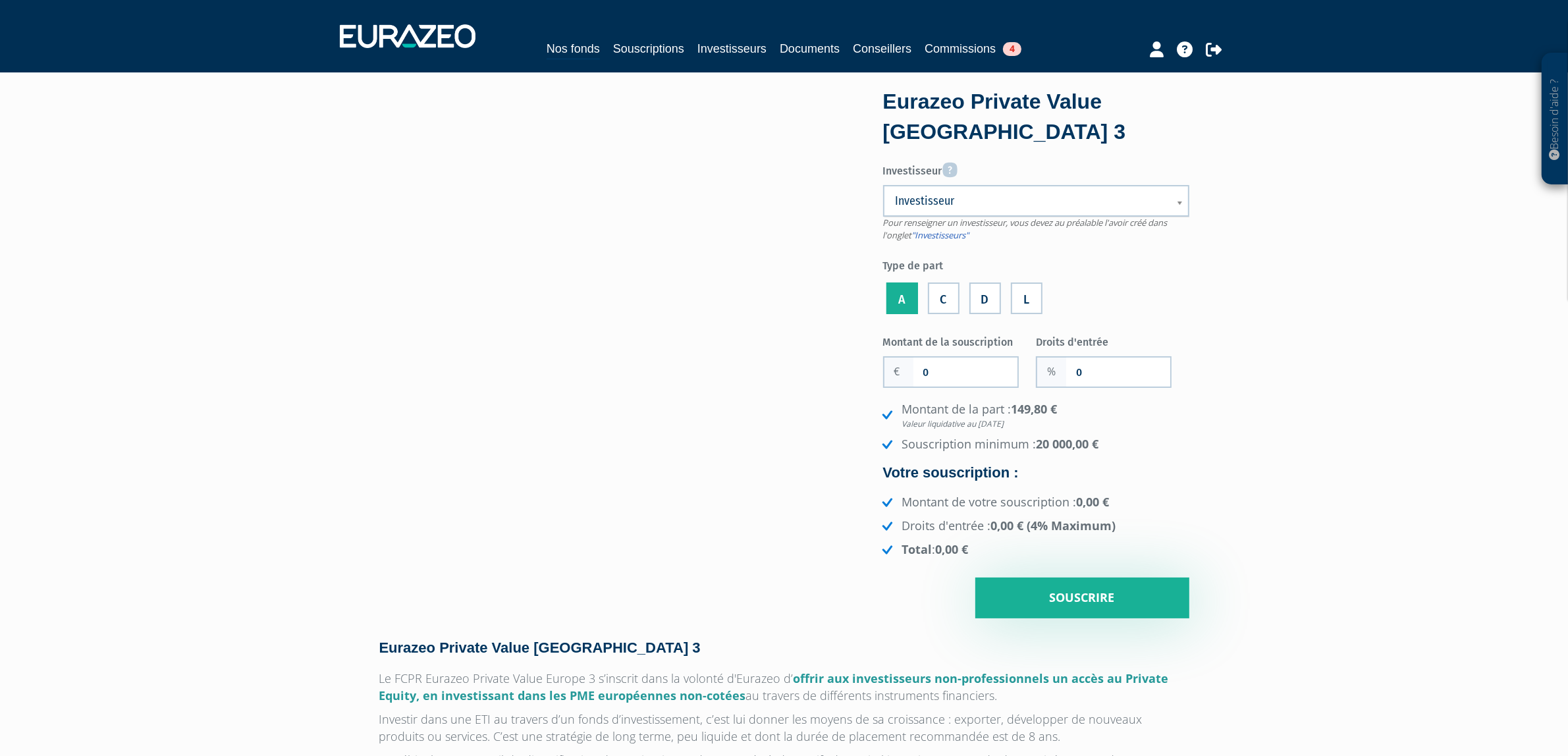
click at [952, 215] on link "Investisseur" at bounding box center [1036, 201] width 306 height 32
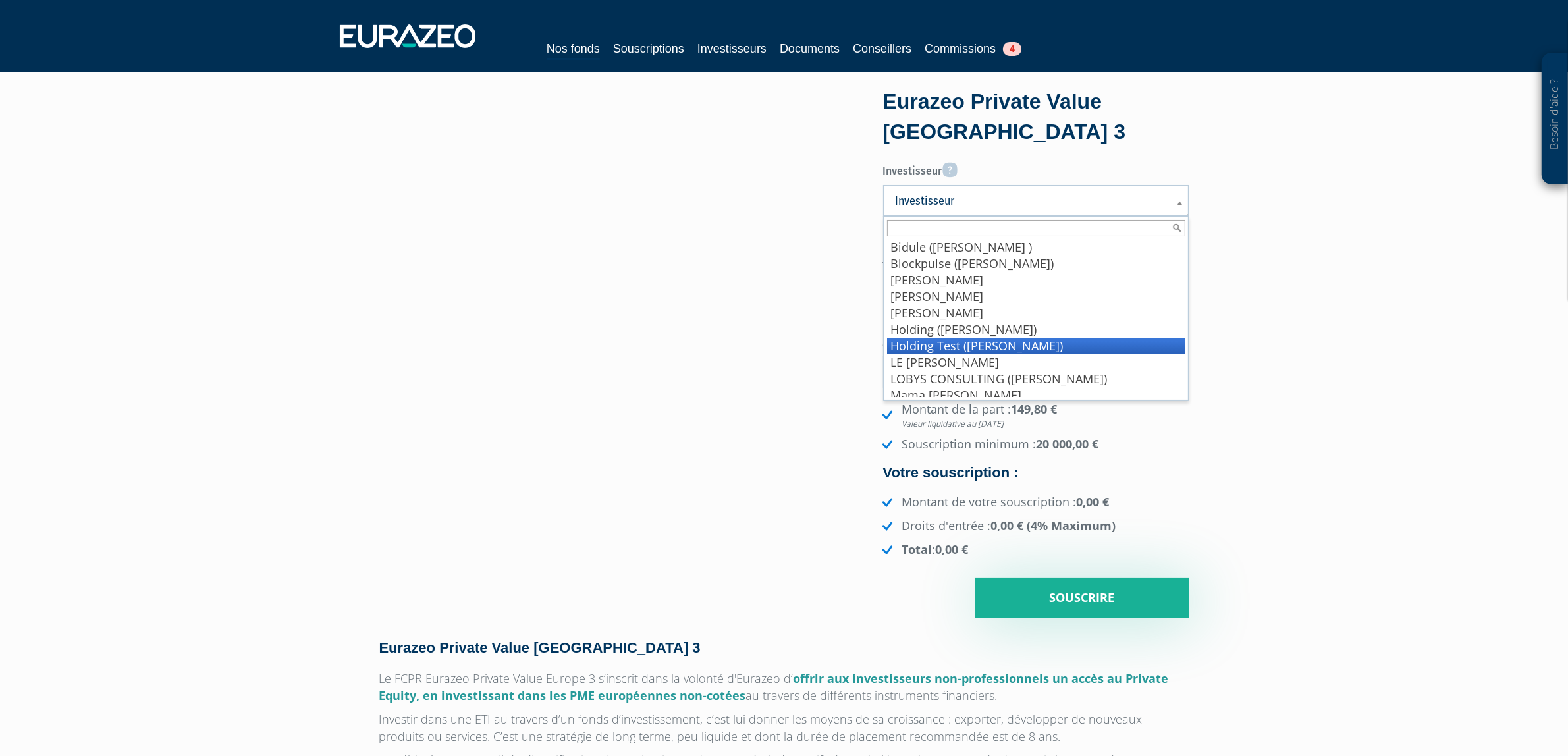
scroll to position [155, 0]
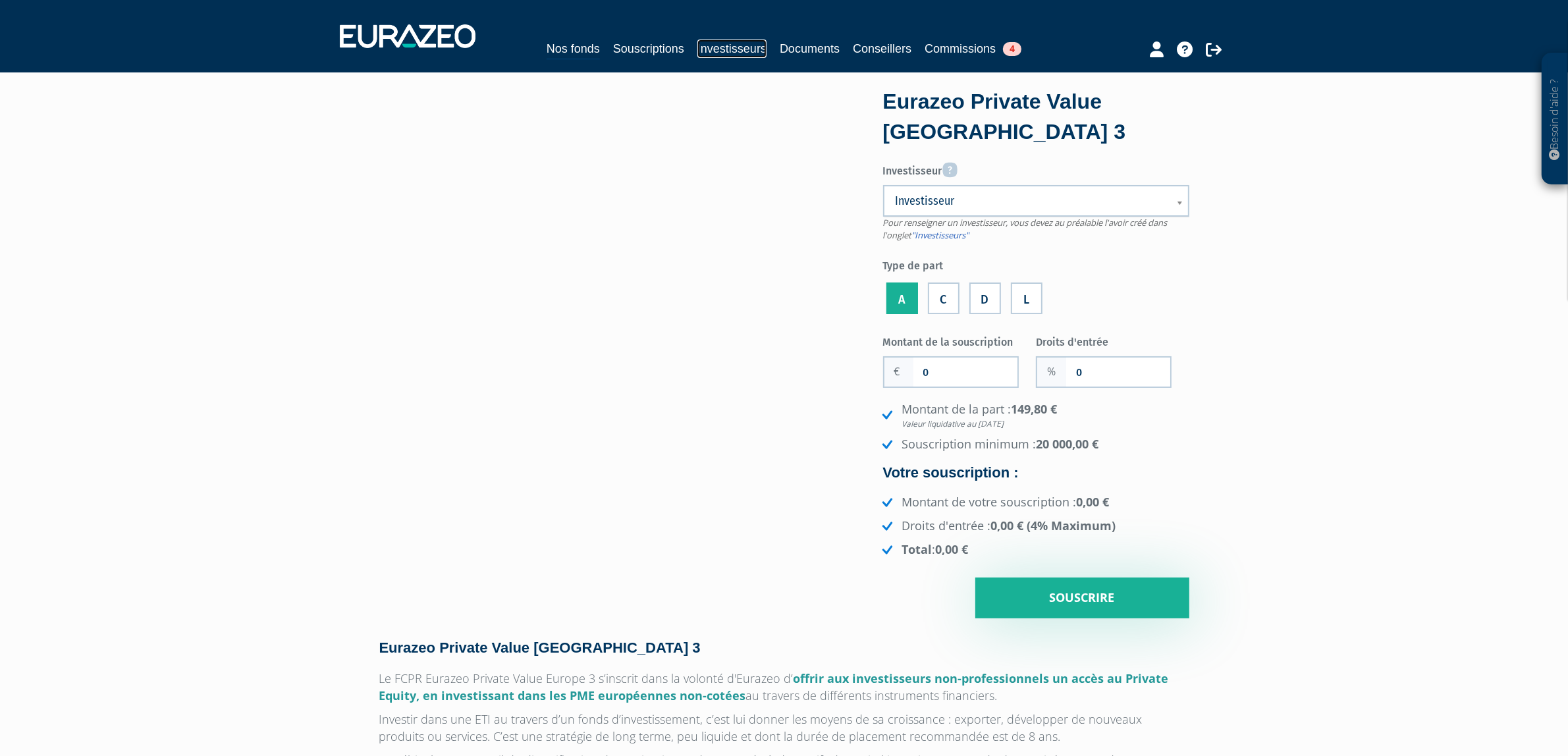
click at [709, 51] on link "Investisseurs" at bounding box center [732, 48] width 69 height 18
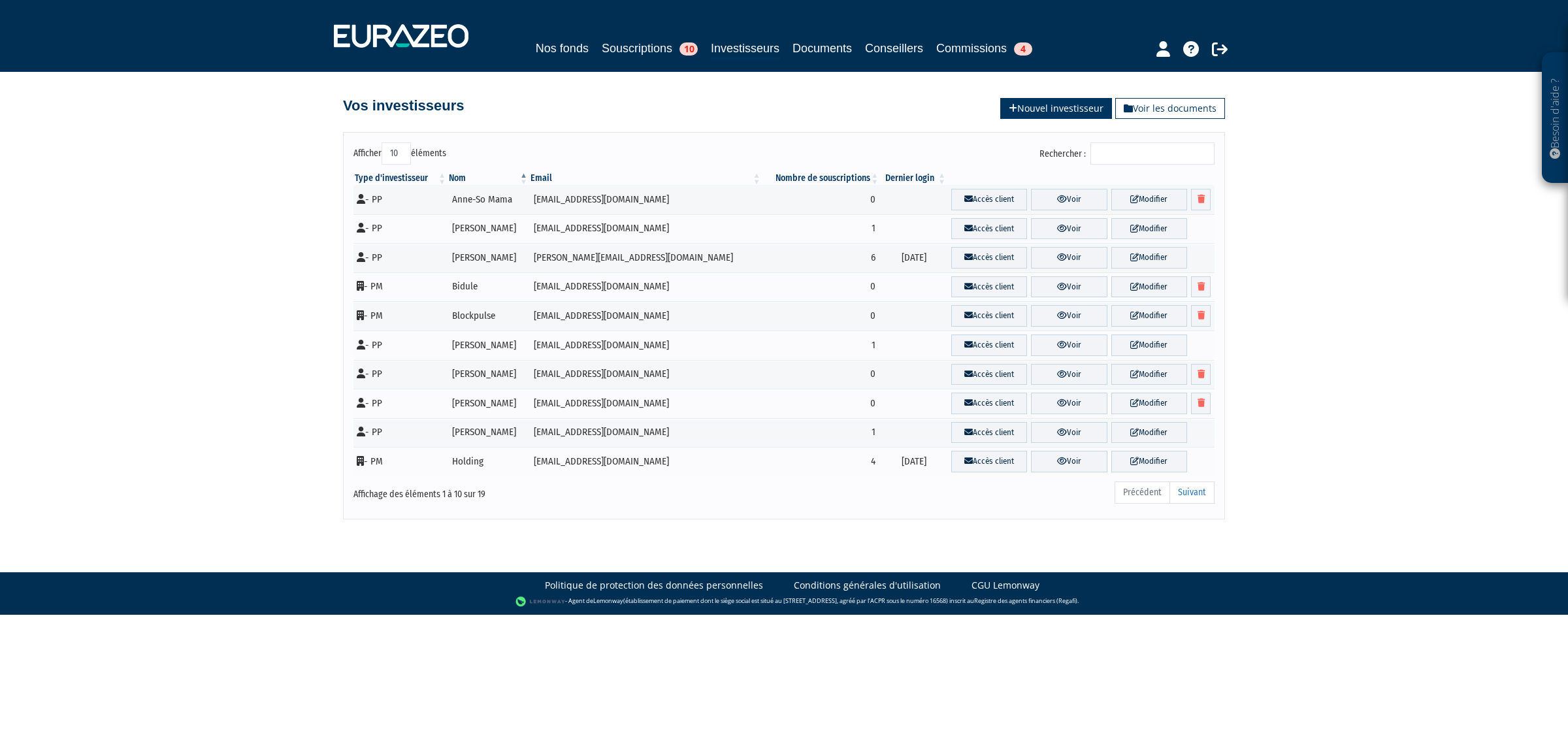
click at [1055, 109] on link "Nouvel investisseur" at bounding box center [1056, 108] width 112 height 21
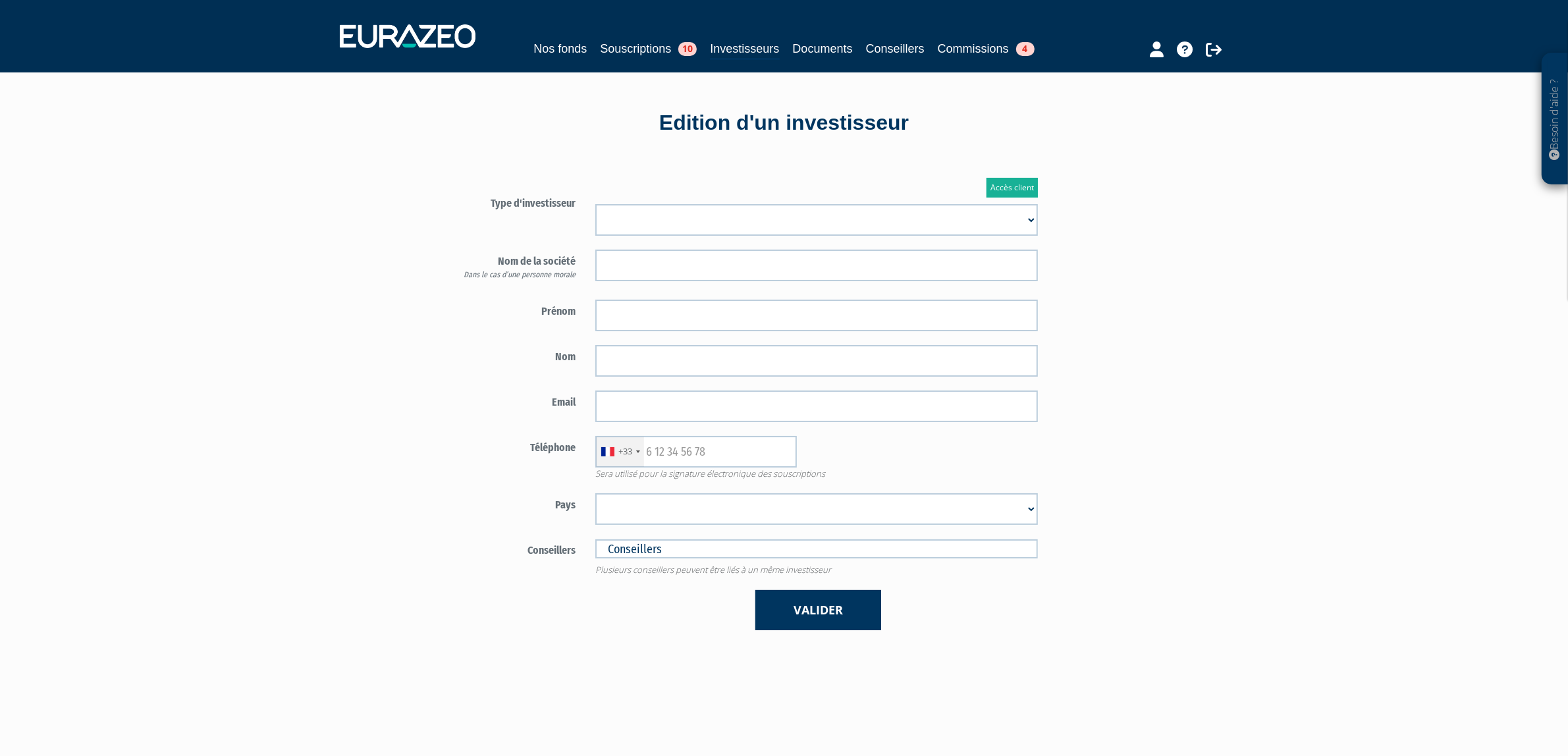
click at [731, 210] on select "Mr [PERSON_NAME] Société" at bounding box center [816, 220] width 443 height 32
click at [595, 204] on select "Mr [PERSON_NAME] Société" at bounding box center [816, 220] width 443 height 32
click at [653, 231] on select "Mr [PERSON_NAME] Société" at bounding box center [816, 220] width 443 height 32
select select "2"
click at [595, 204] on select "Mr [PERSON_NAME] Société" at bounding box center [816, 220] width 443 height 32
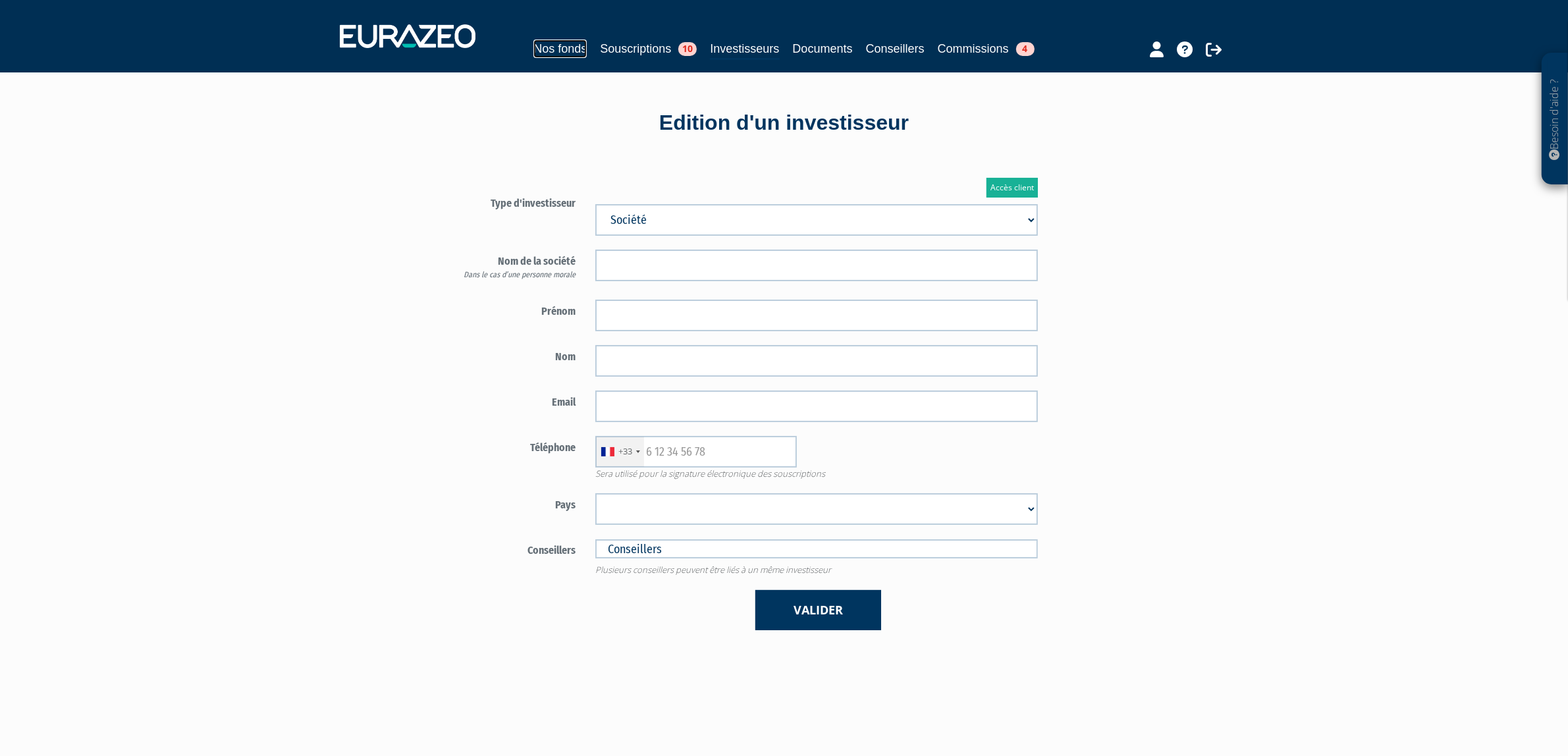
click at [540, 51] on link "Nos fonds" at bounding box center [560, 48] width 53 height 18
